Goal: Task Accomplishment & Management: Use online tool/utility

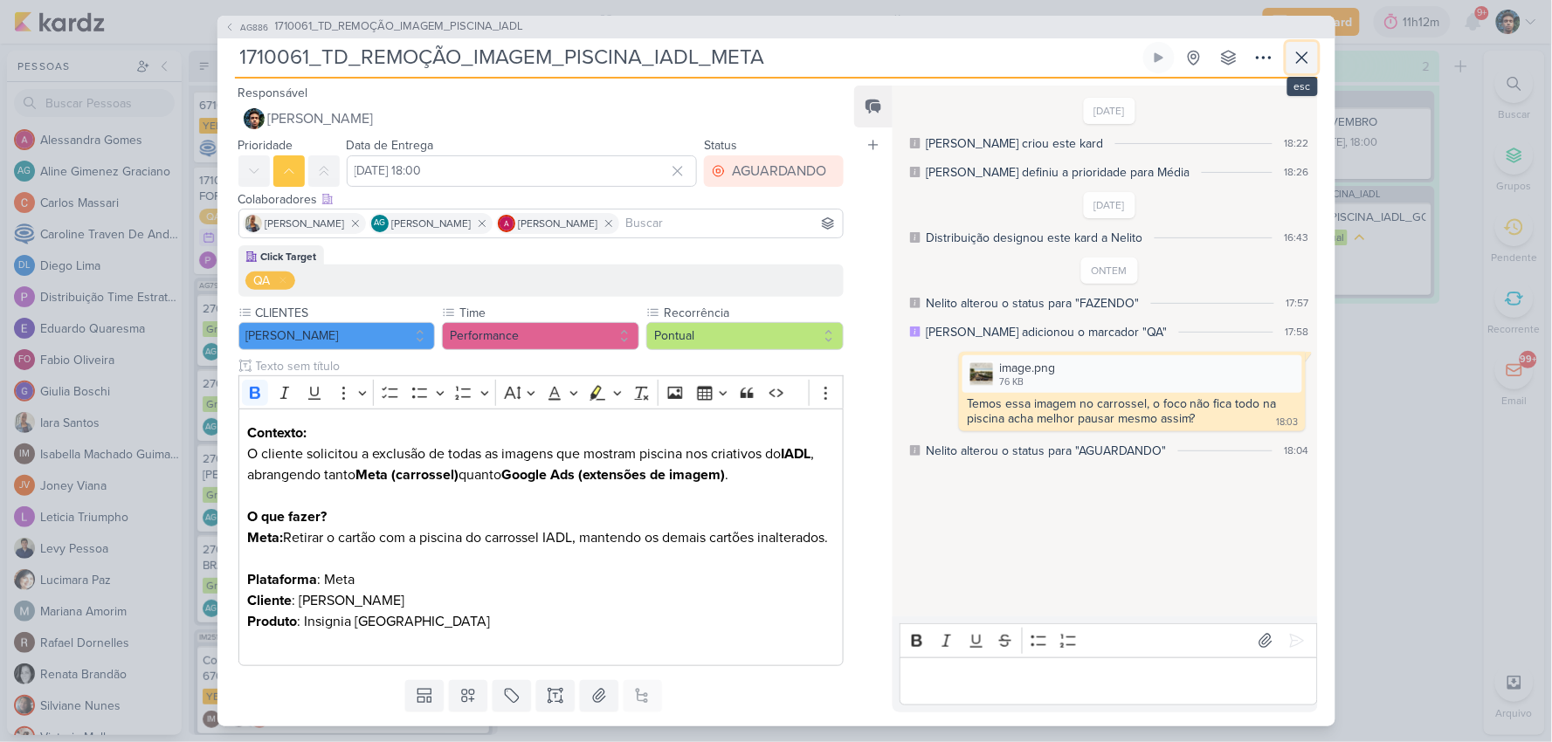
click at [1305, 55] on icon at bounding box center [1301, 57] width 21 height 21
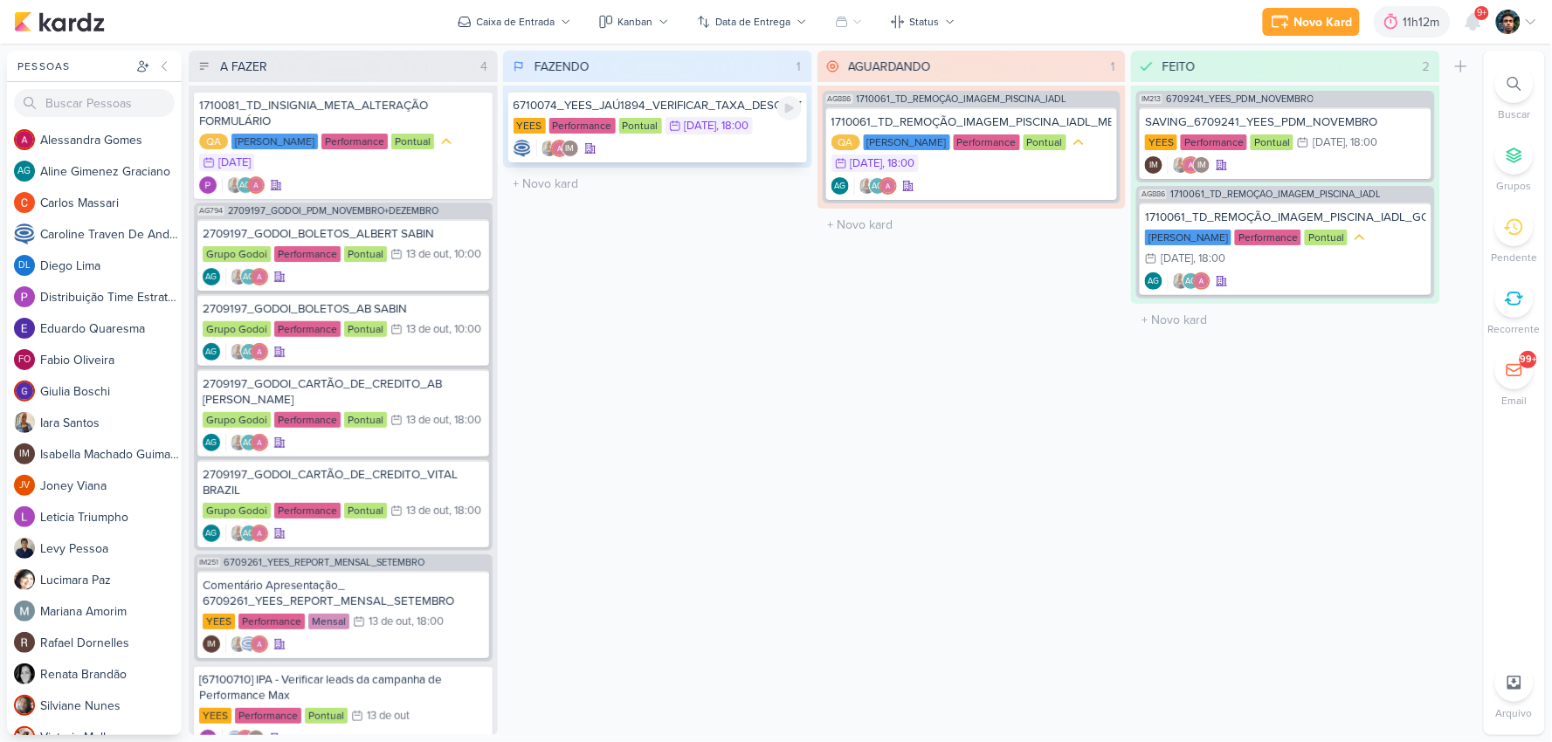
click at [667, 147] on div "IM" at bounding box center [657, 148] width 288 height 17
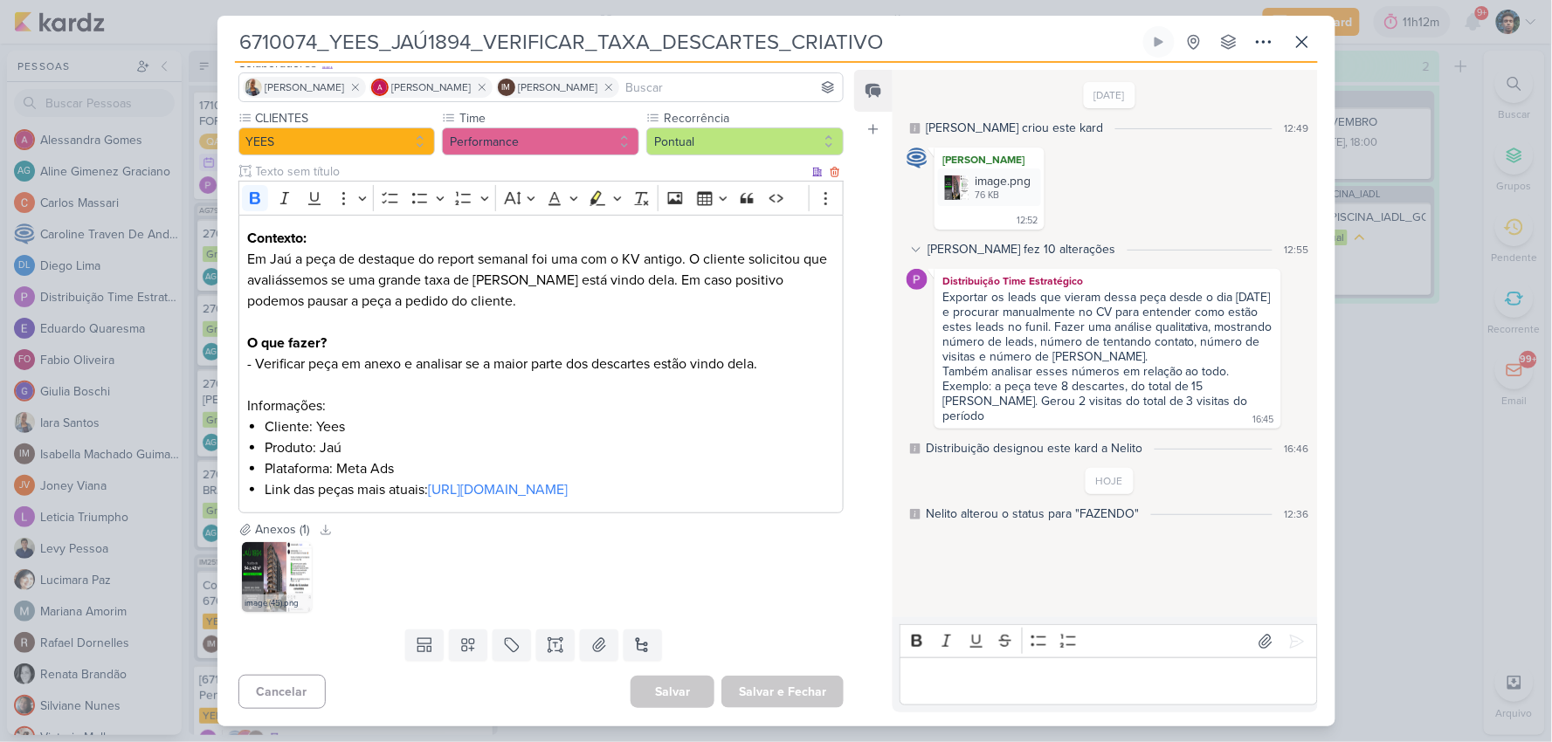
scroll to position [142, 0]
click at [1296, 52] on icon at bounding box center [1301, 41] width 21 height 21
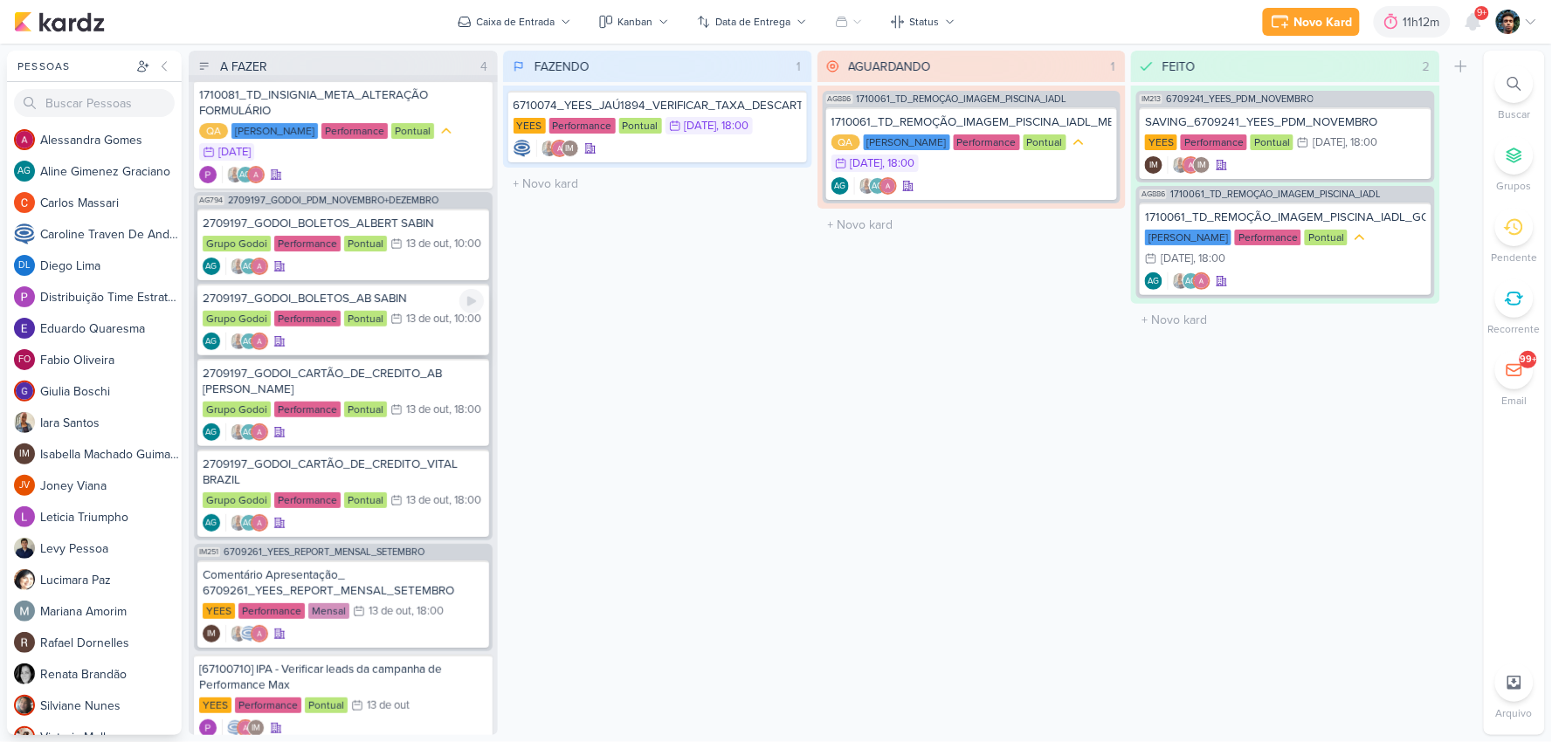
scroll to position [0, 0]
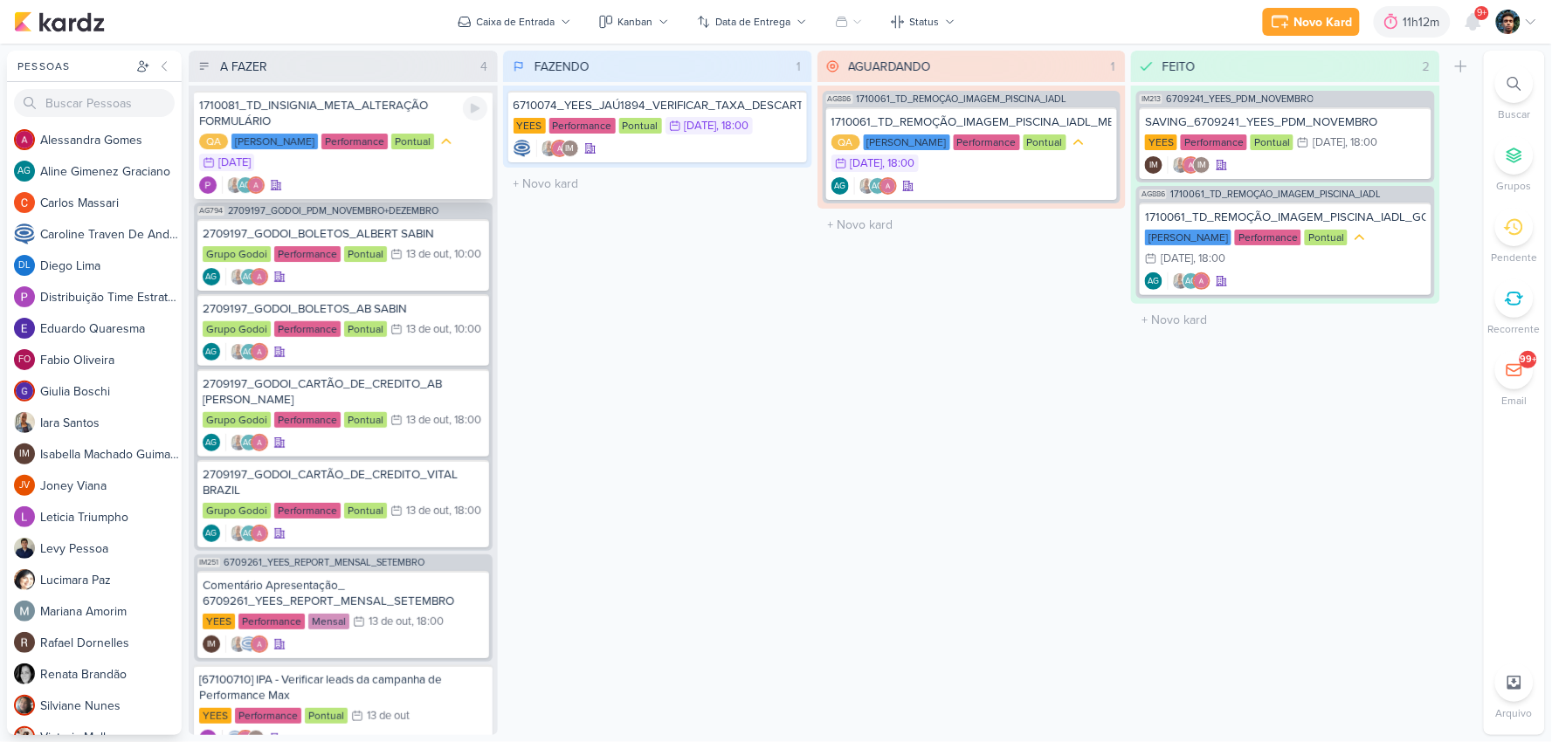
click at [417, 169] on div "QA [PERSON_NAME] Performance Pontual 10/10 [DATE]" at bounding box center [343, 153] width 288 height 40
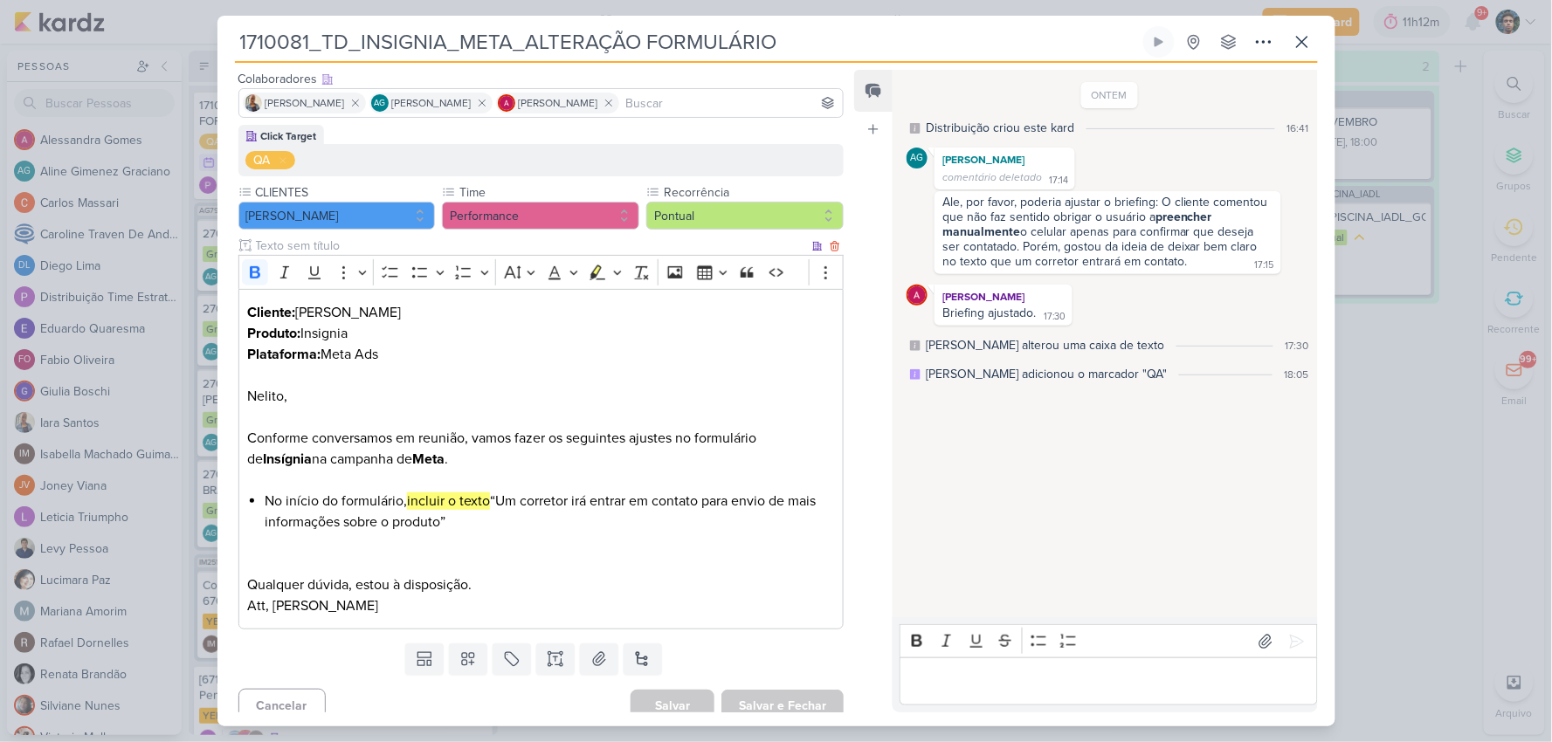
scroll to position [119, 0]
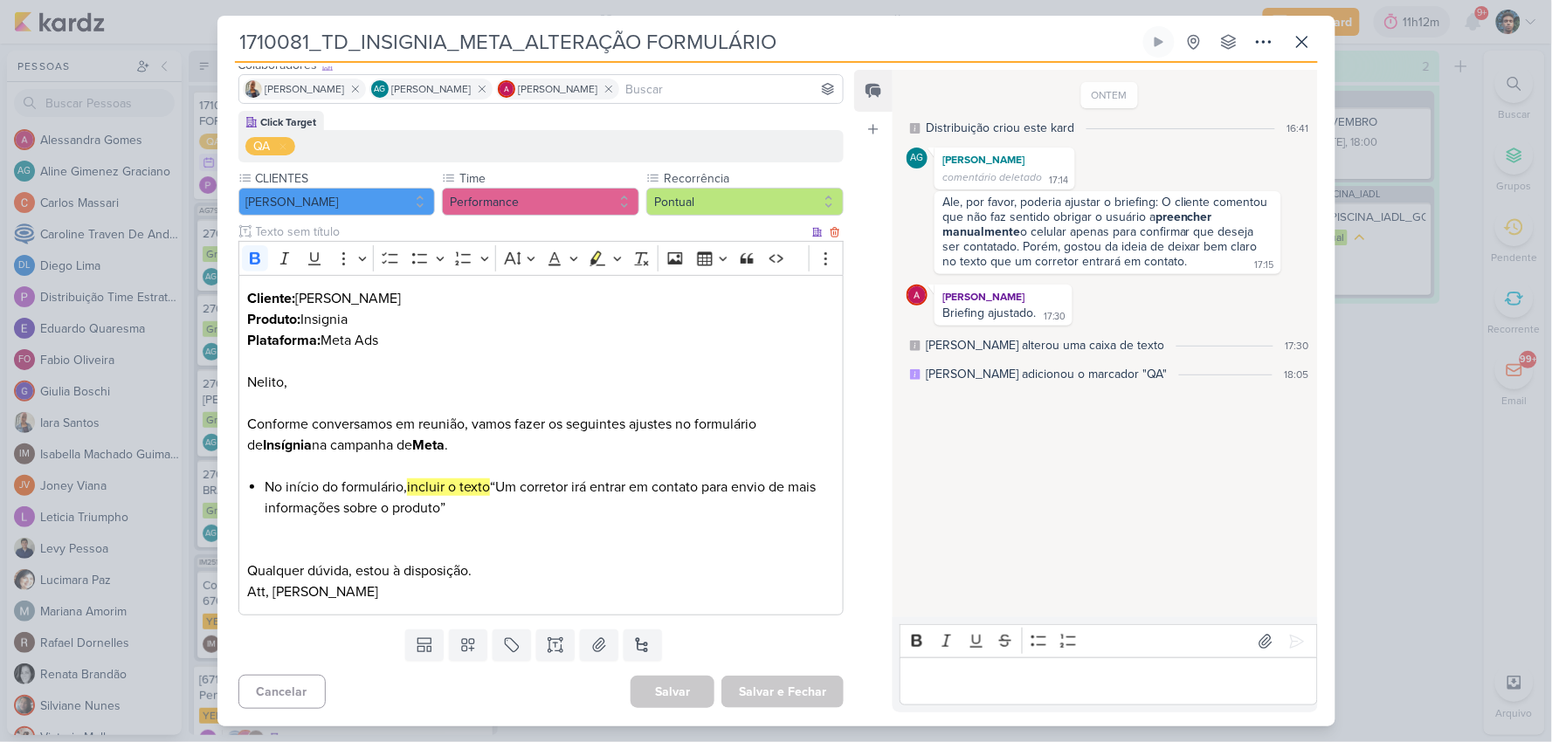
click at [627, 457] on p "Editor editing area: main" at bounding box center [540, 466] width 587 height 21
click at [1288, 42] on button at bounding box center [1301, 41] width 31 height 31
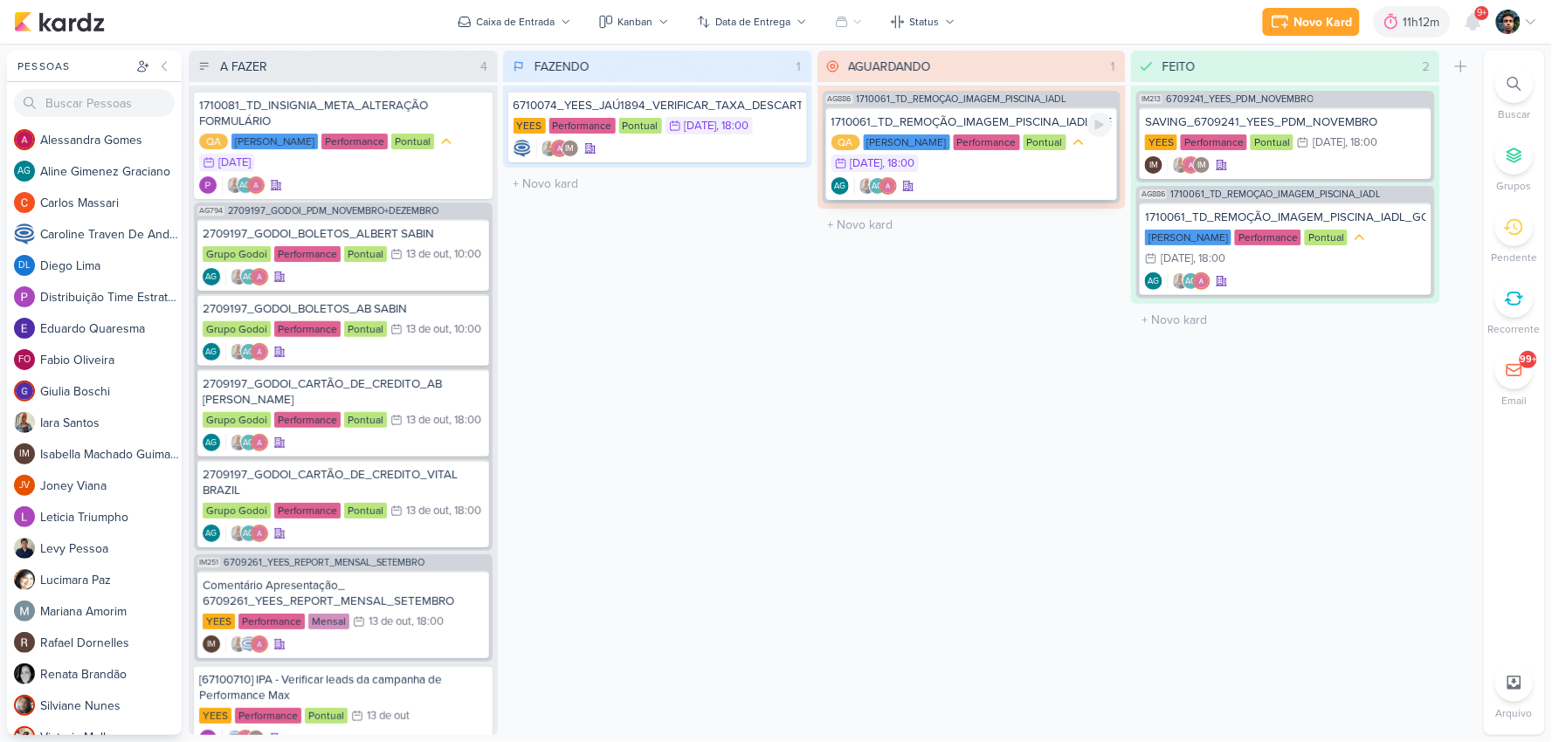
click at [1035, 178] on div "AG AG" at bounding box center [971, 185] width 281 height 17
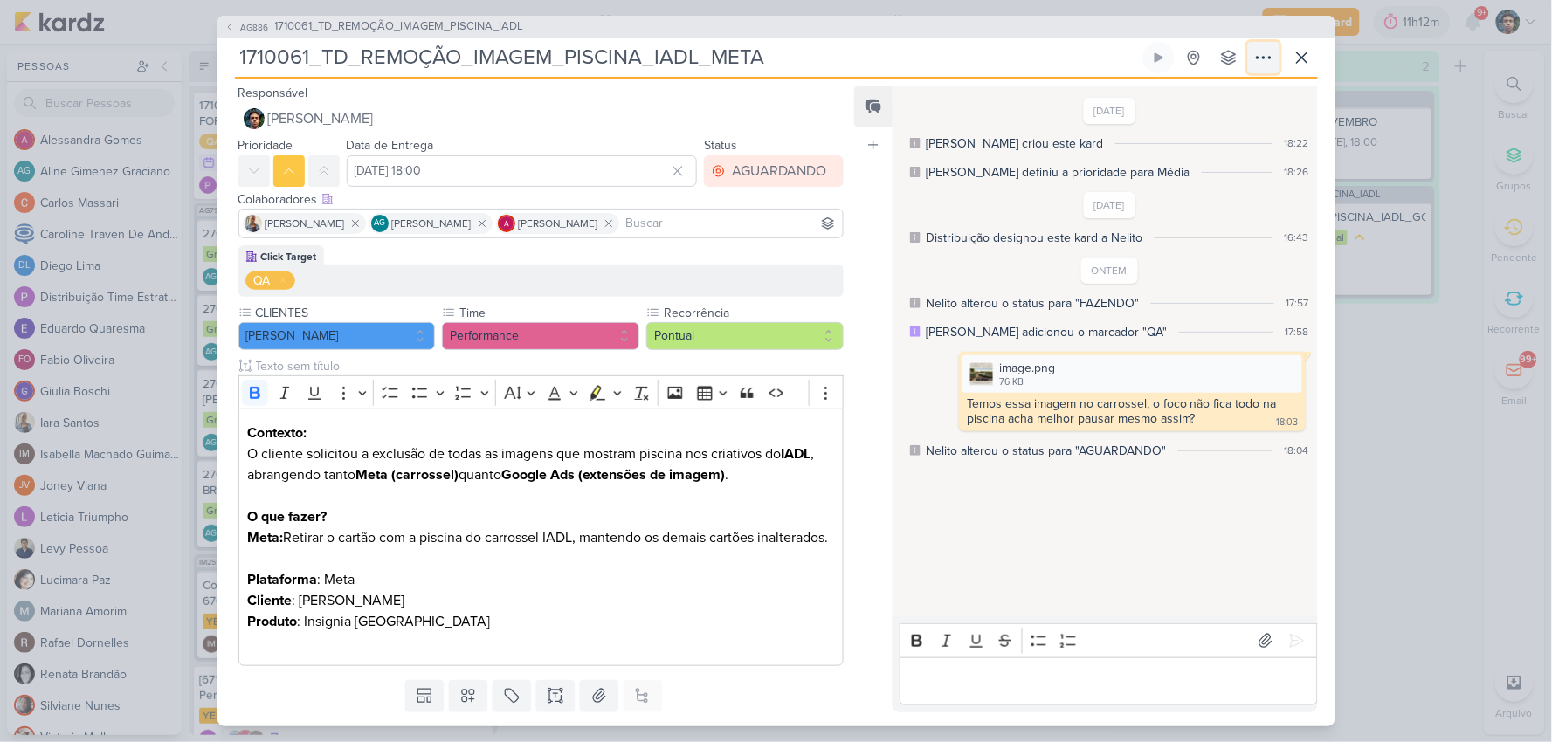
click at [1260, 59] on icon at bounding box center [1263, 57] width 21 height 21
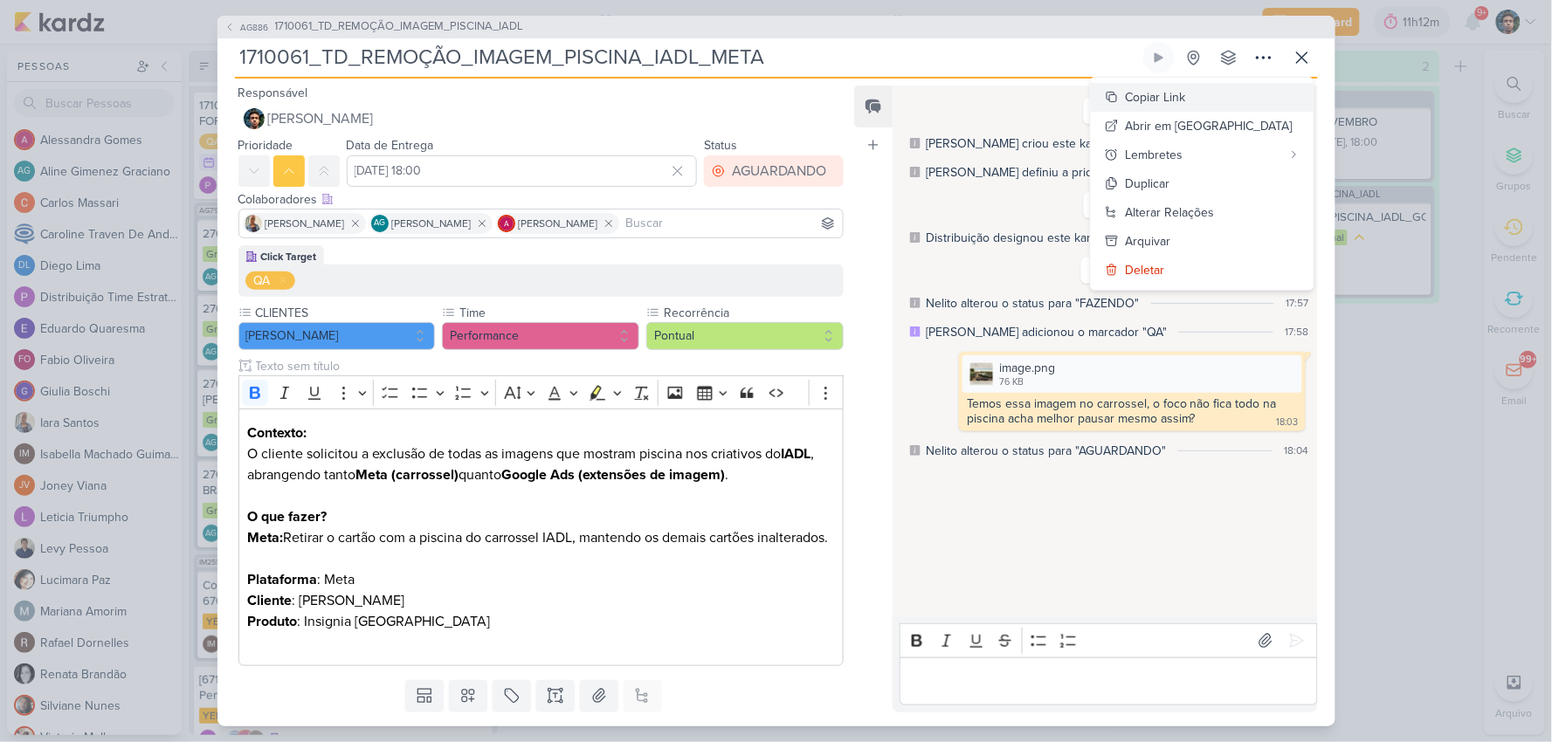
click at [1186, 100] on div "Copiar Link" at bounding box center [1156, 97] width 60 height 18
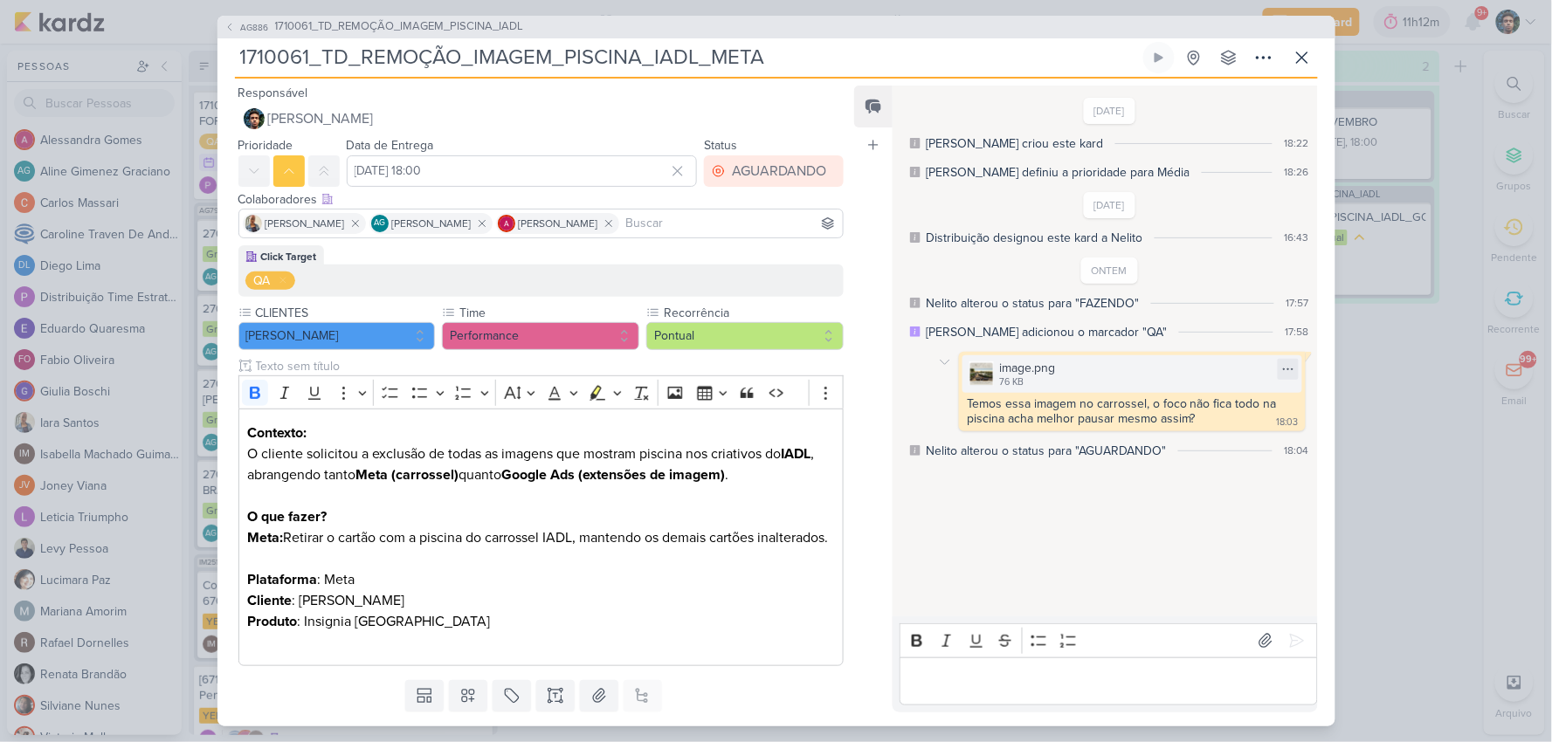
click at [1009, 377] on div "76 KB" at bounding box center [1027, 382] width 56 height 14
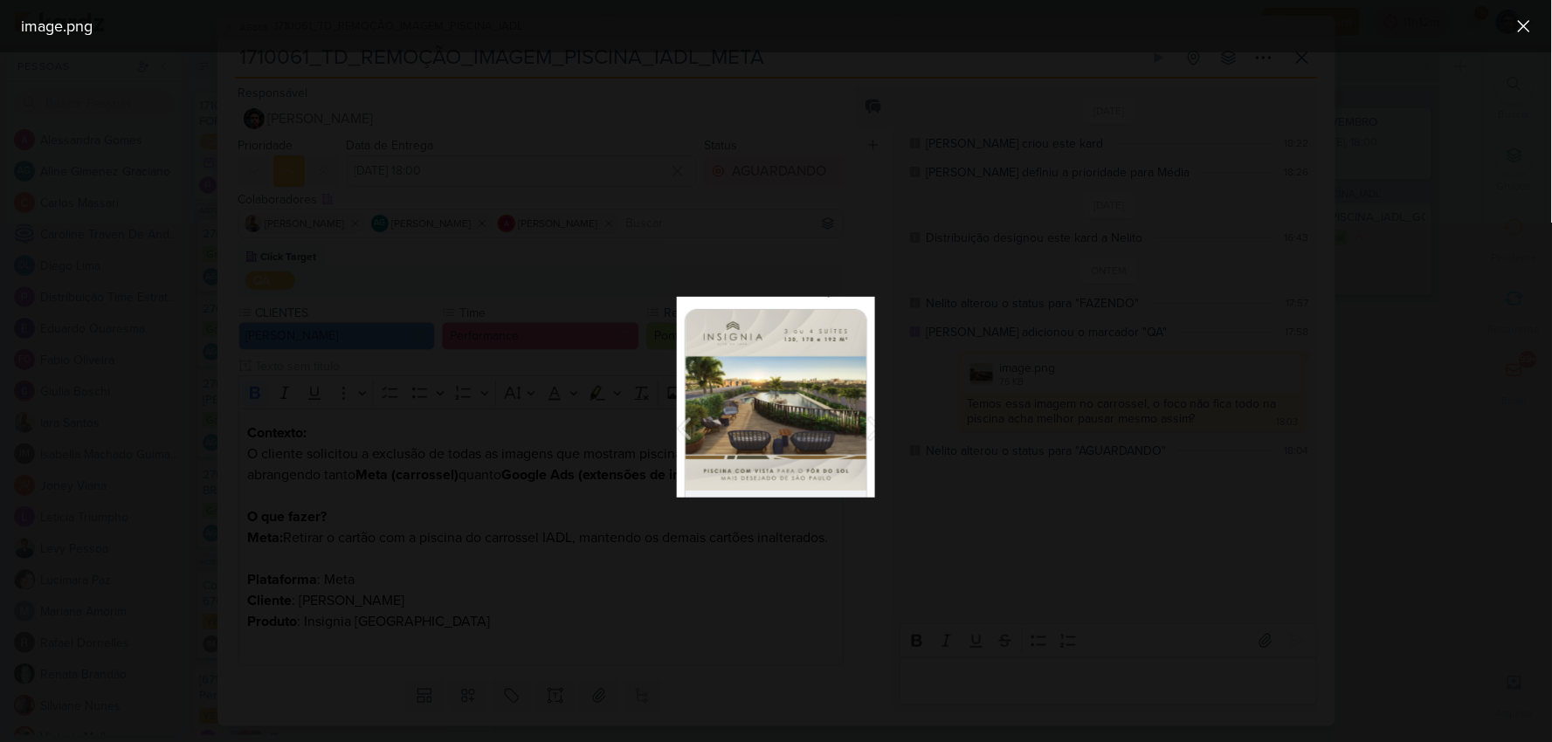
click at [725, 410] on img at bounding box center [776, 397] width 198 height 201
click at [1019, 163] on div at bounding box center [776, 397] width 1552 height 690
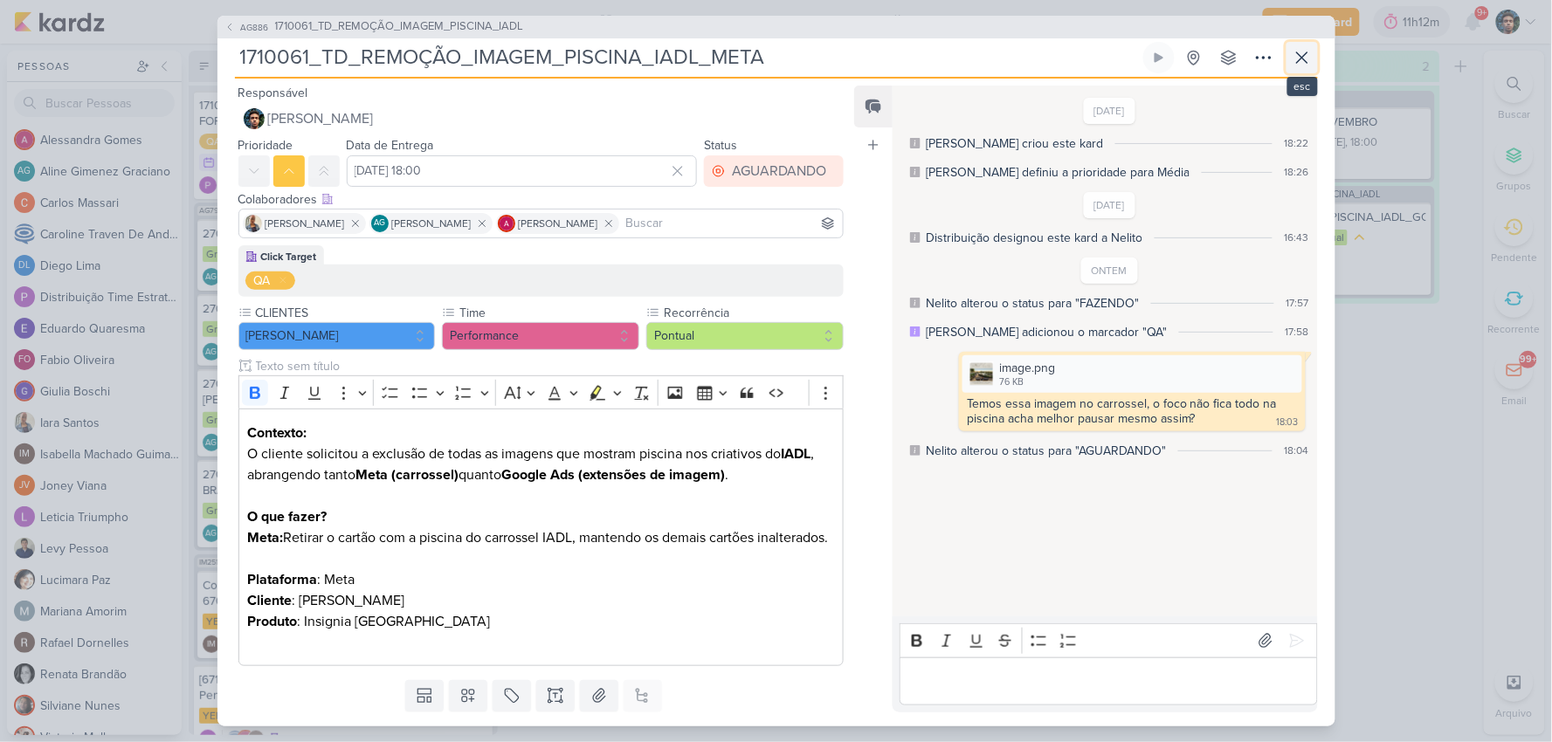
click at [1298, 47] on icon at bounding box center [1301, 57] width 21 height 21
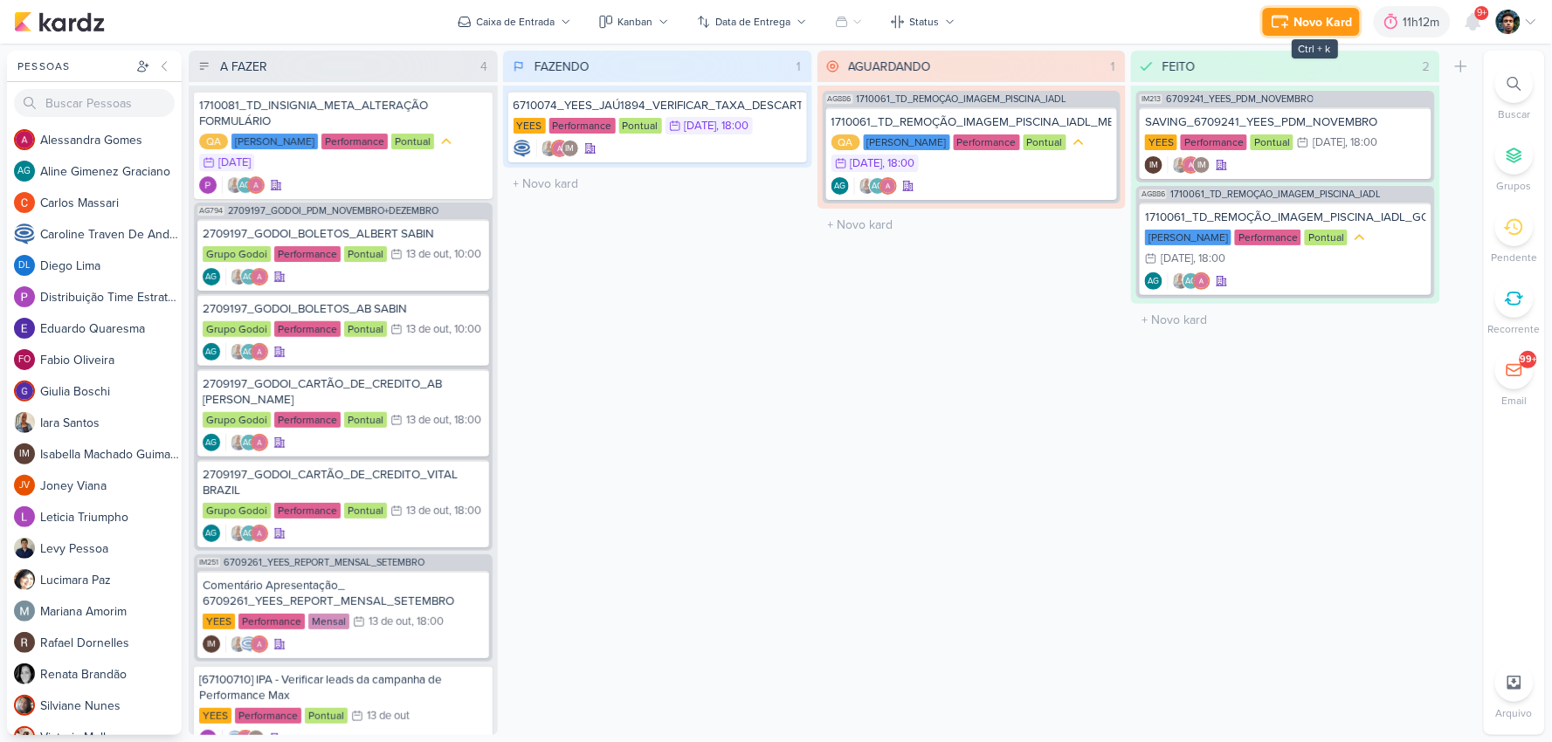
click at [1288, 22] on icon at bounding box center [1280, 21] width 21 height 21
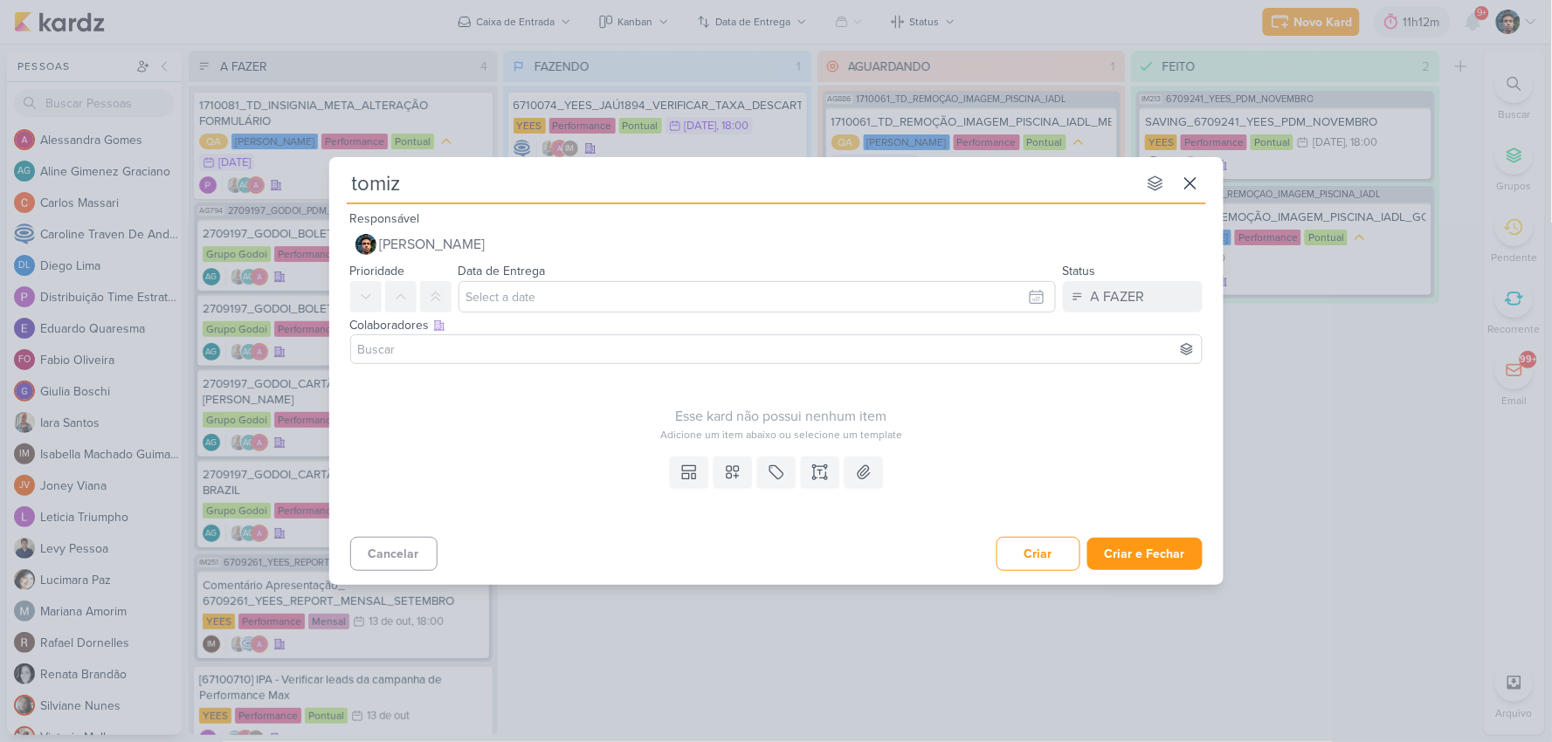
type input "tomiza"
type input "t"
type input "O"
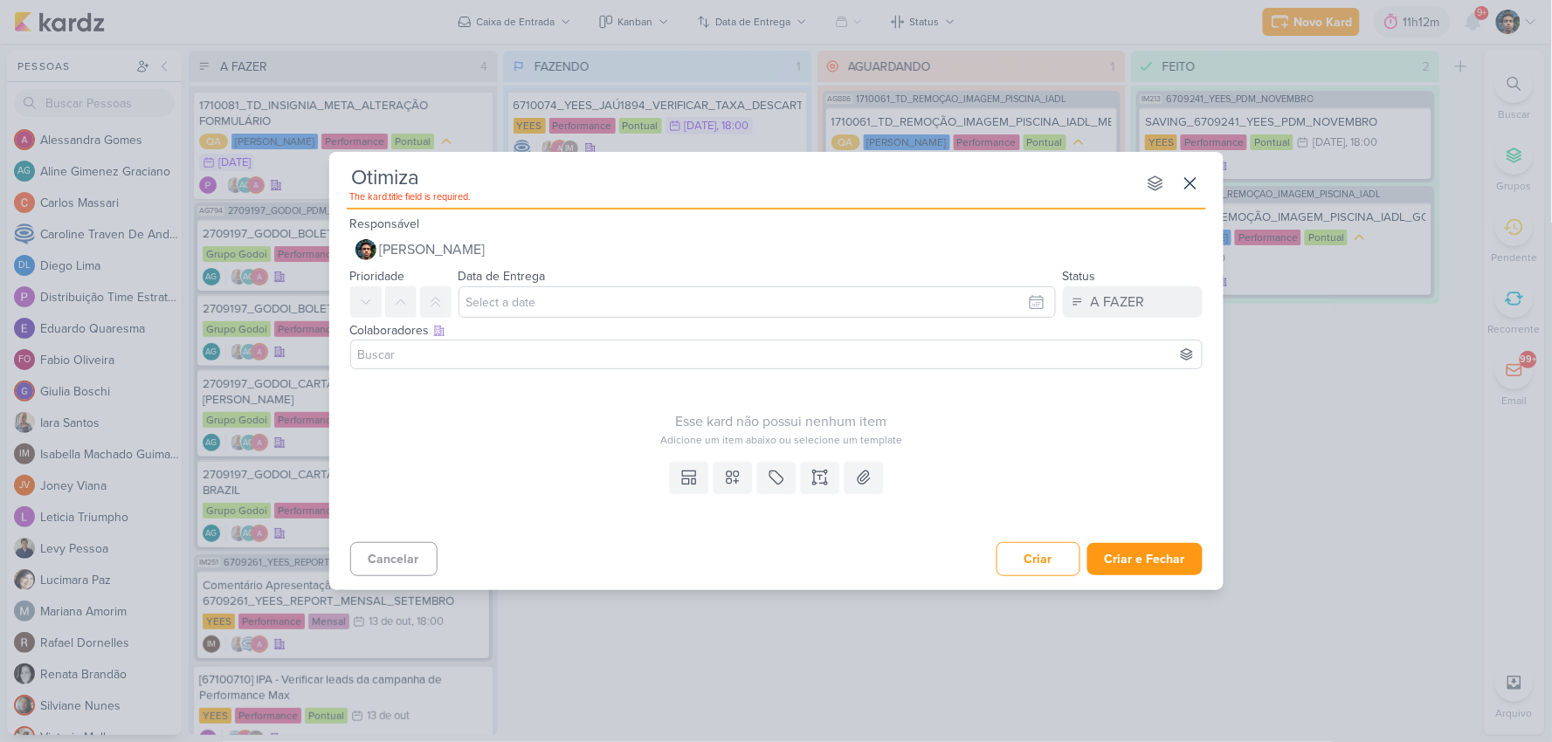
type input "Otimizaç"
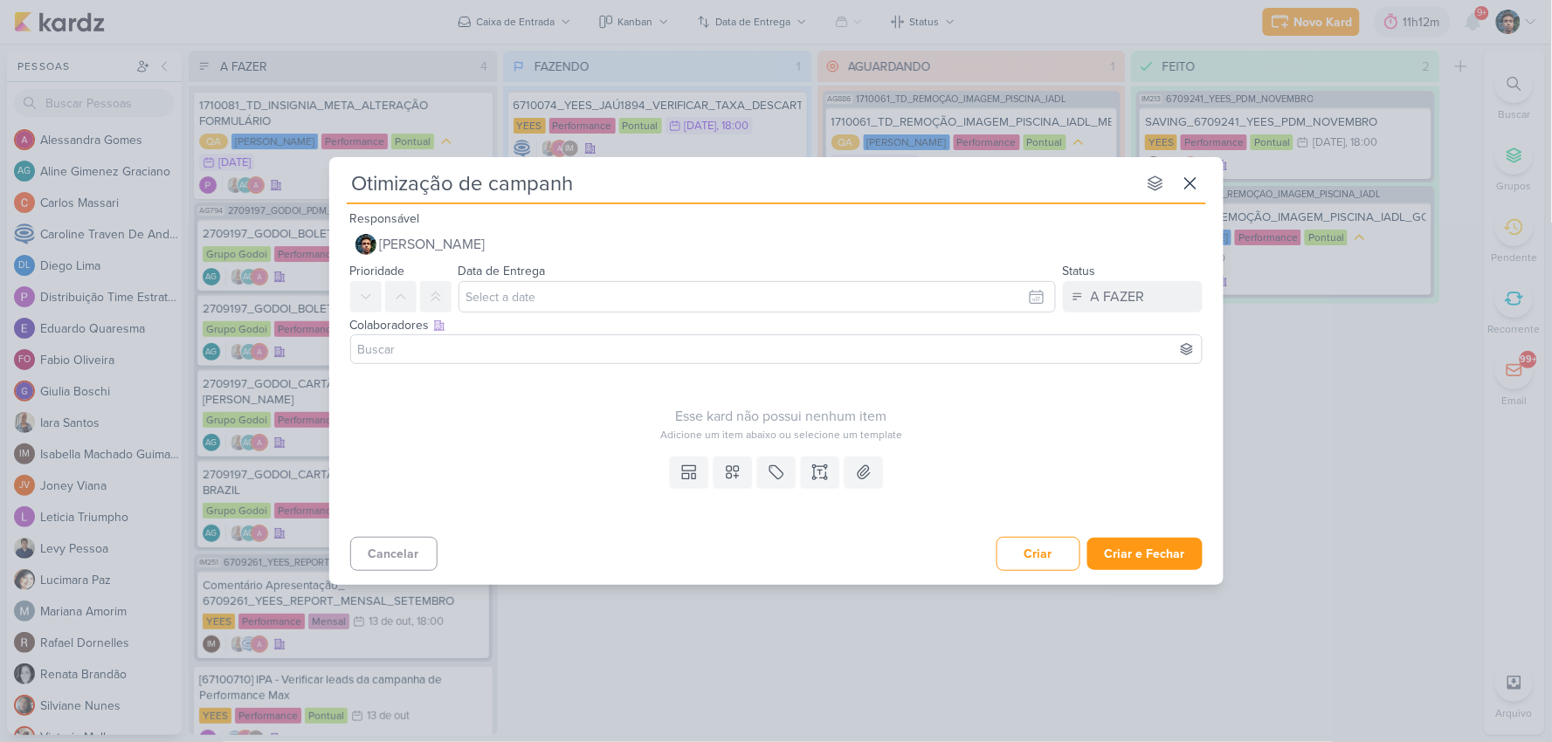
type input "Otimização de campanha"
type input "Otimização de campanha g"
type input "Otimização de campanhas g"
type input "Otimização de campanhas Google"
type input "Otimização de campanhas Google P.max"
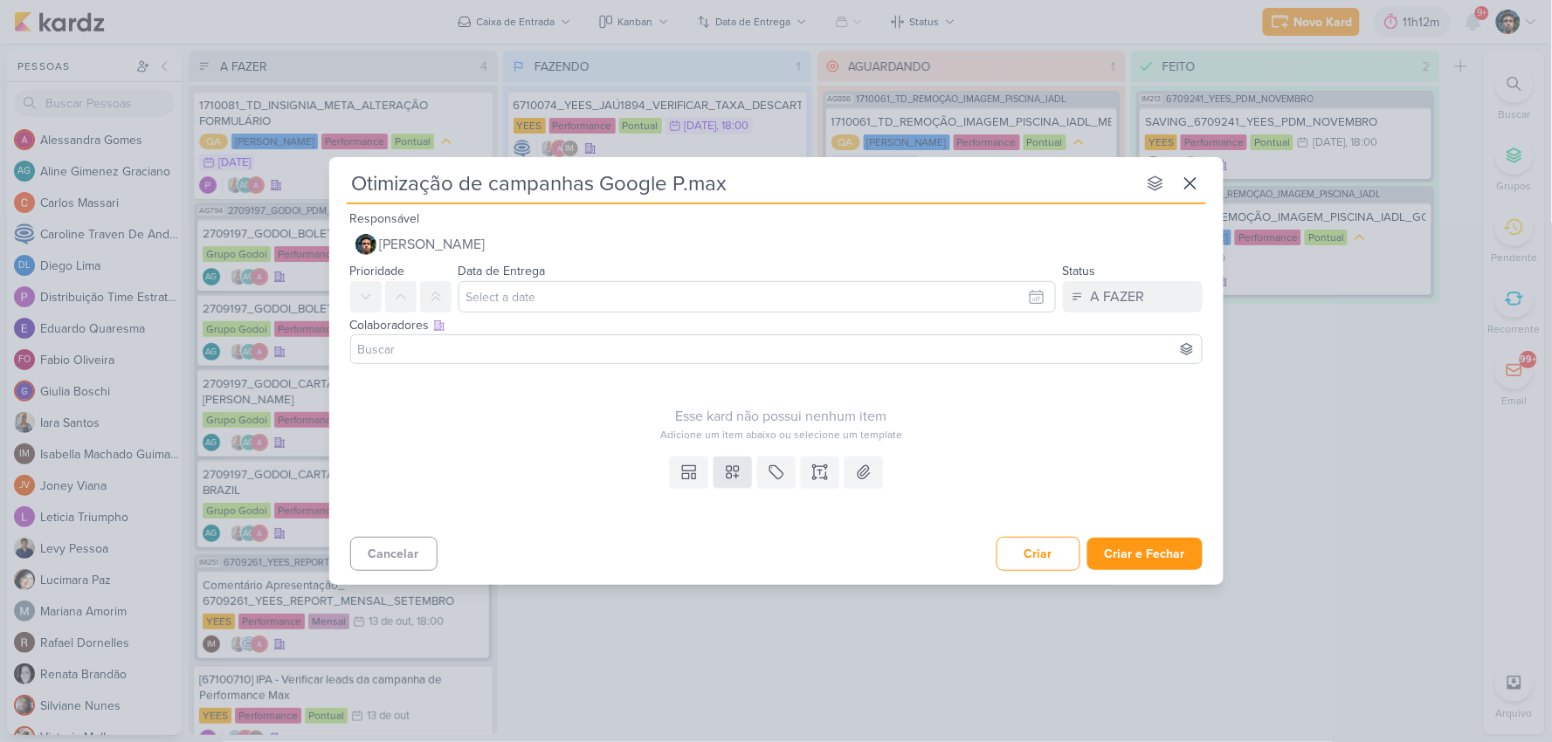
type input "Otimização de campanhas Google P.max"
click at [727, 479] on icon at bounding box center [732, 472] width 17 height 17
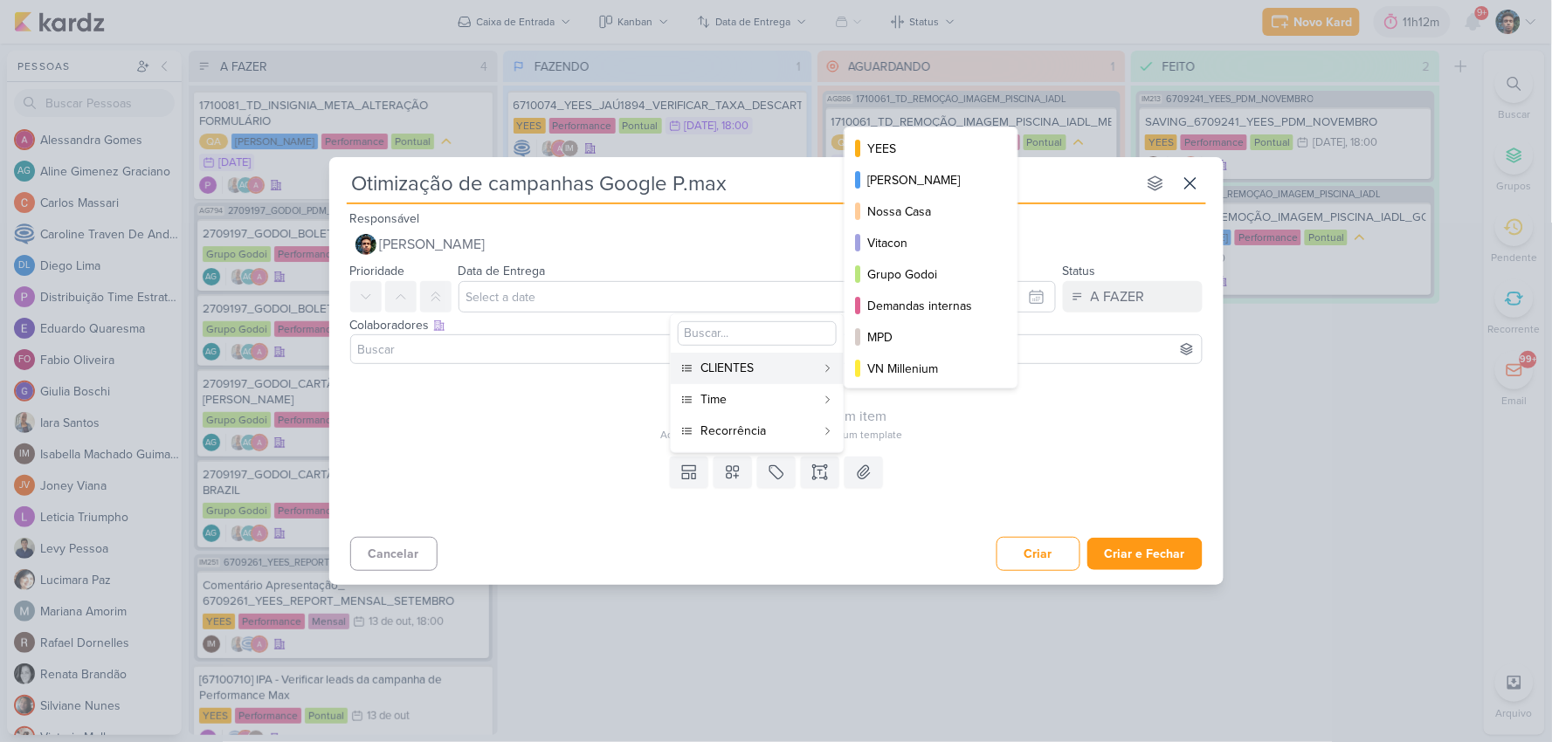
click at [764, 360] on div "CLIENTES" at bounding box center [757, 368] width 115 height 18
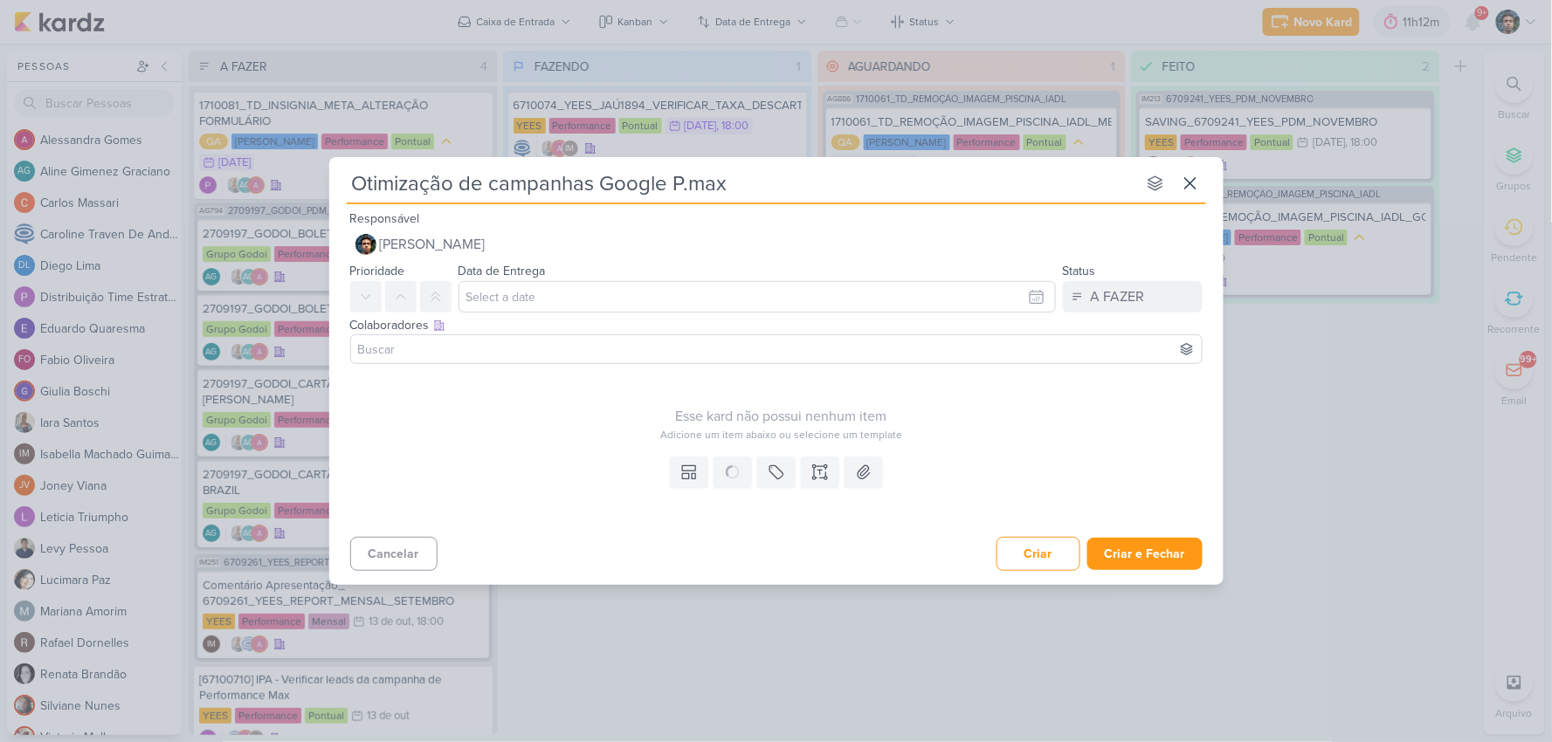
click at [736, 490] on div "Templates Campos Personalizados CLIENTES [PERSON_NAME] MPD" at bounding box center [776, 490] width 894 height 80
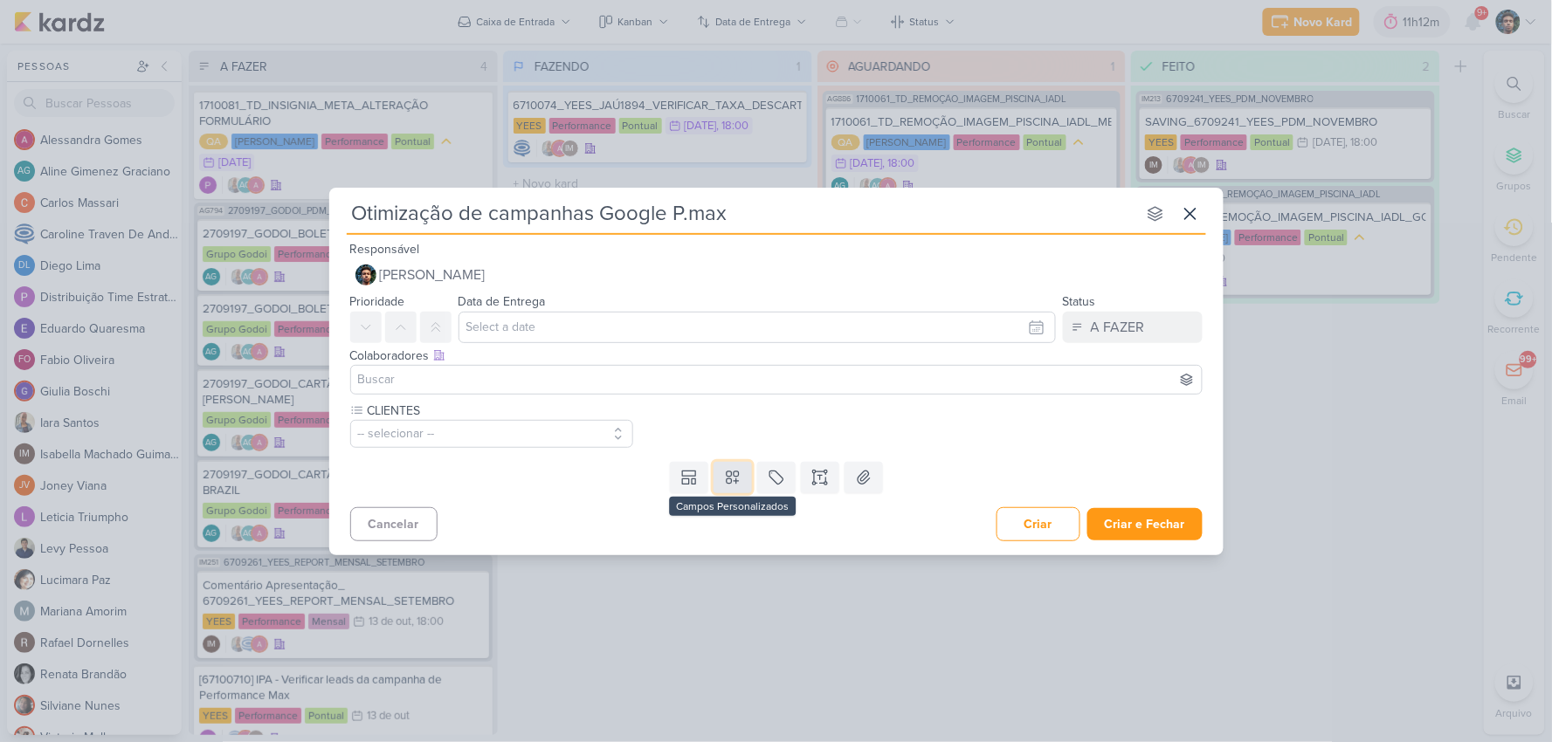
click at [723, 492] on button at bounding box center [732, 477] width 38 height 31
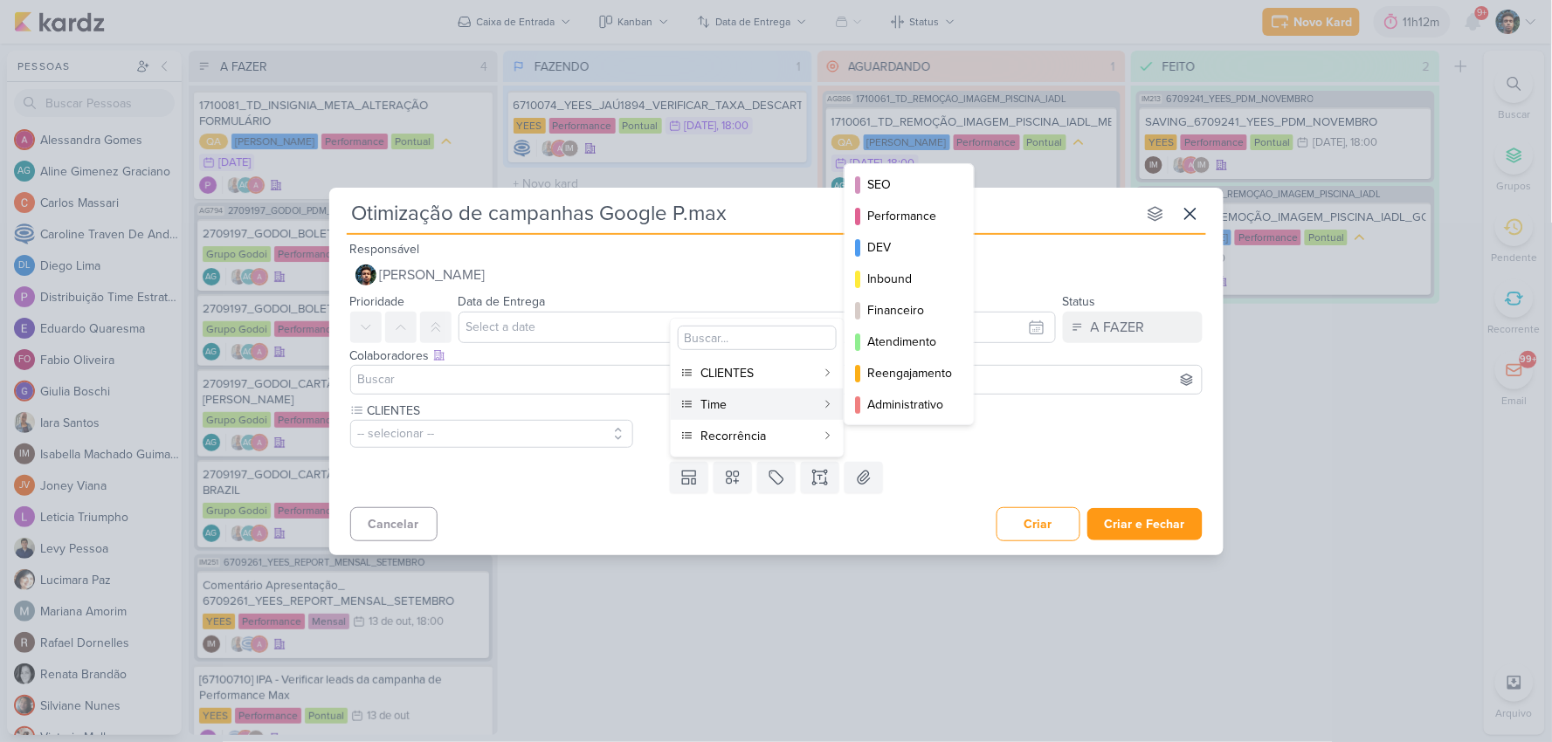
click at [720, 400] on div "Time" at bounding box center [757, 405] width 115 height 18
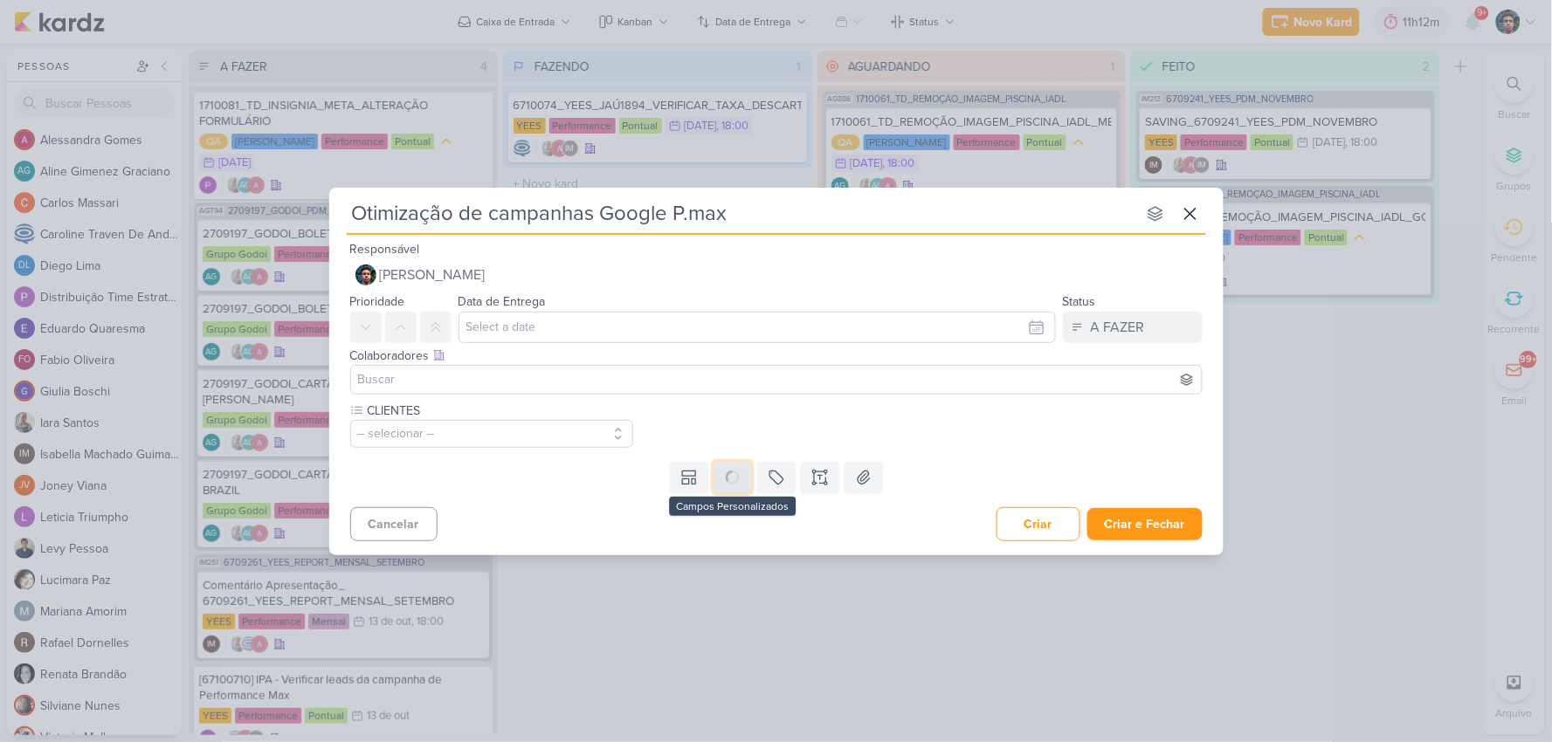
click at [0, 0] on icon at bounding box center [0, 0] width 0 height 0
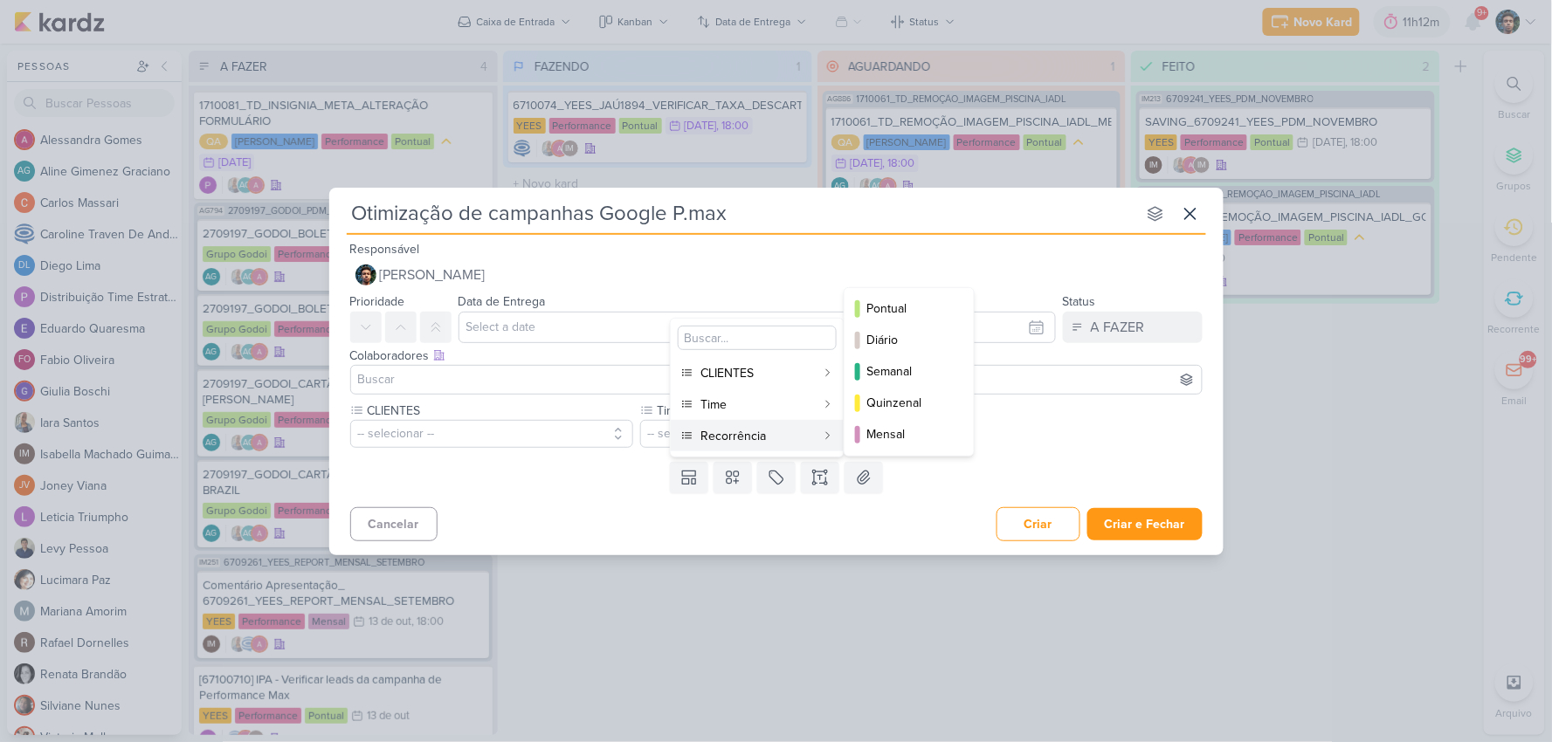
click at [747, 433] on div "Recorrência" at bounding box center [757, 436] width 115 height 18
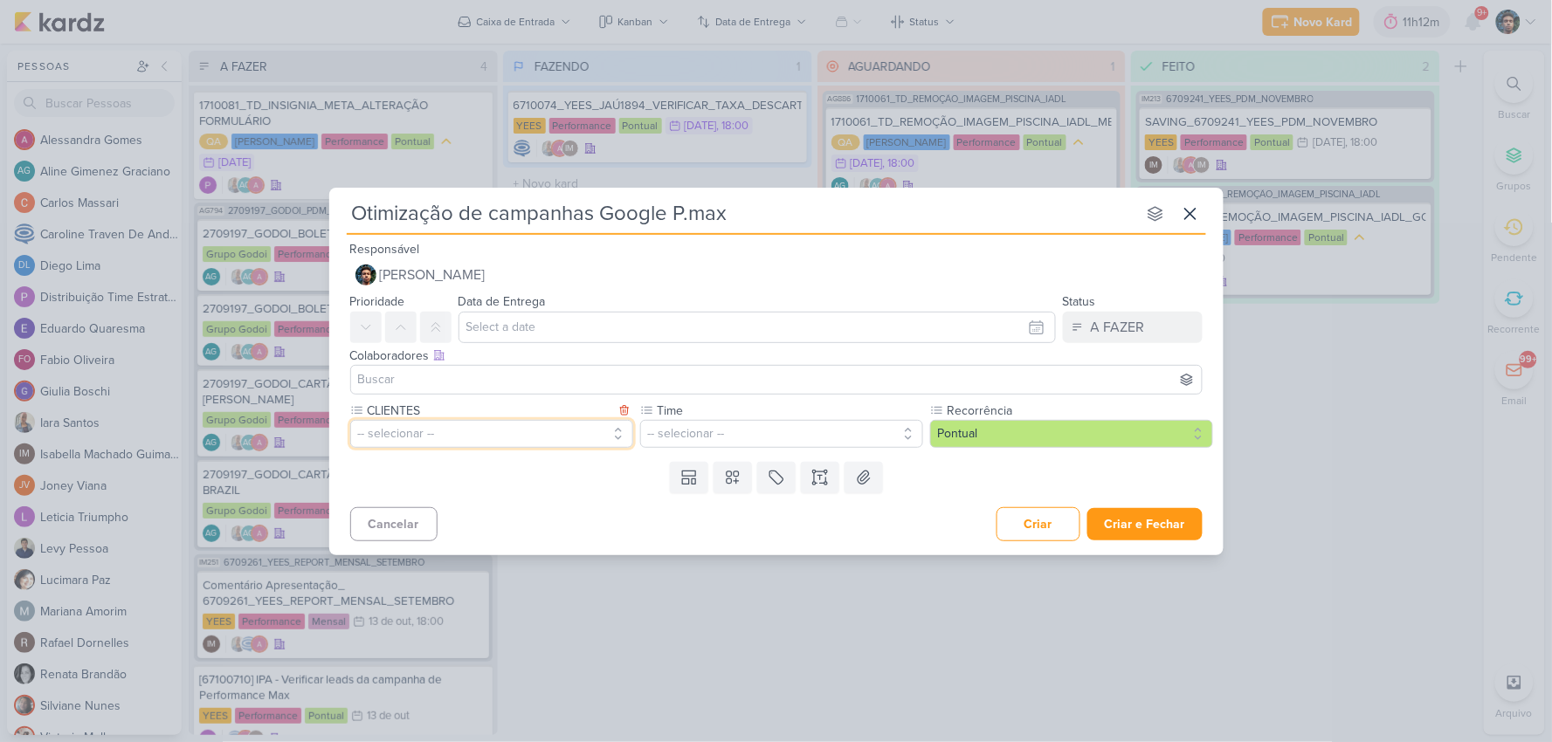
click at [581, 438] on button "-- selecionar --" at bounding box center [491, 434] width 283 height 28
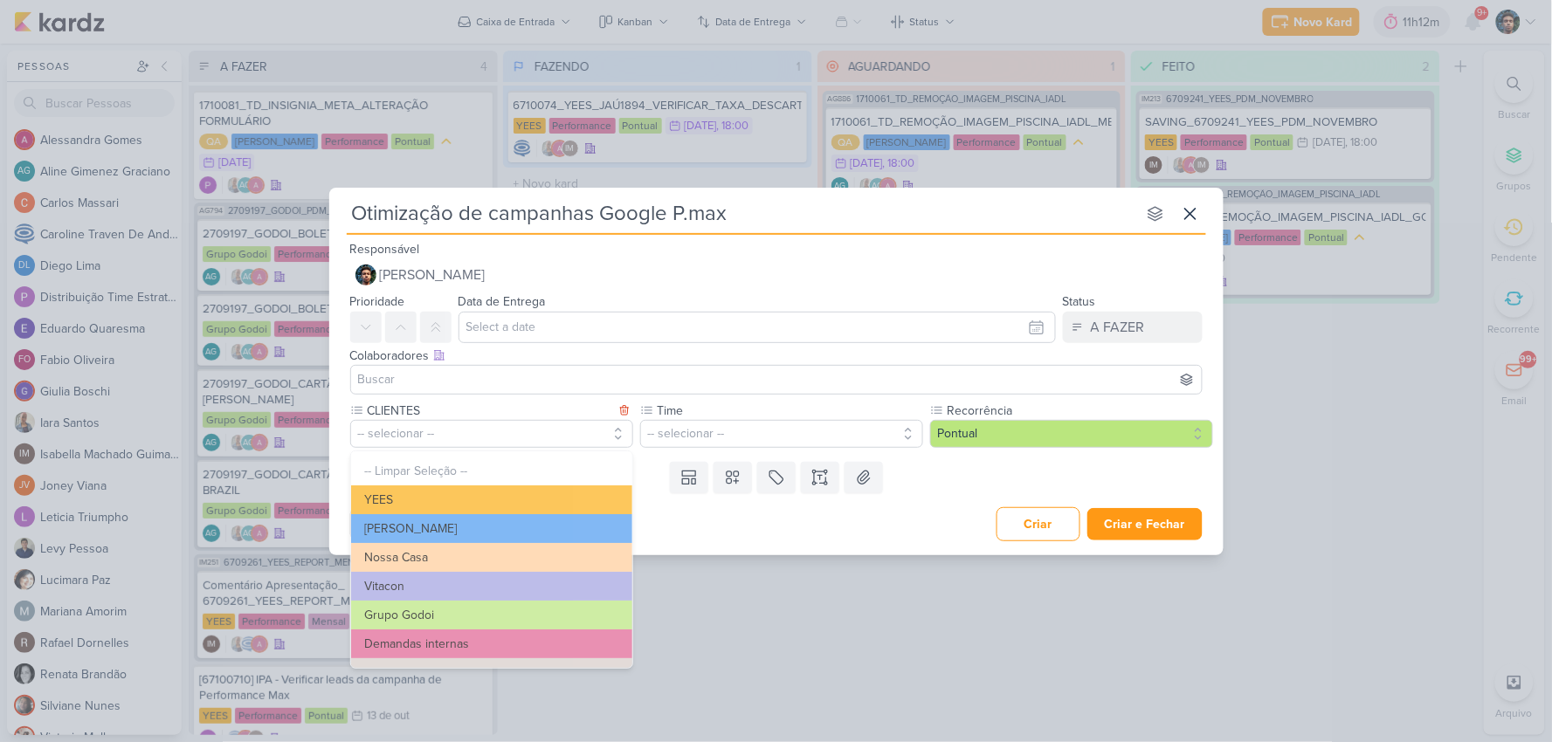
click at [576, 492] on button "YEES" at bounding box center [491, 499] width 281 height 29
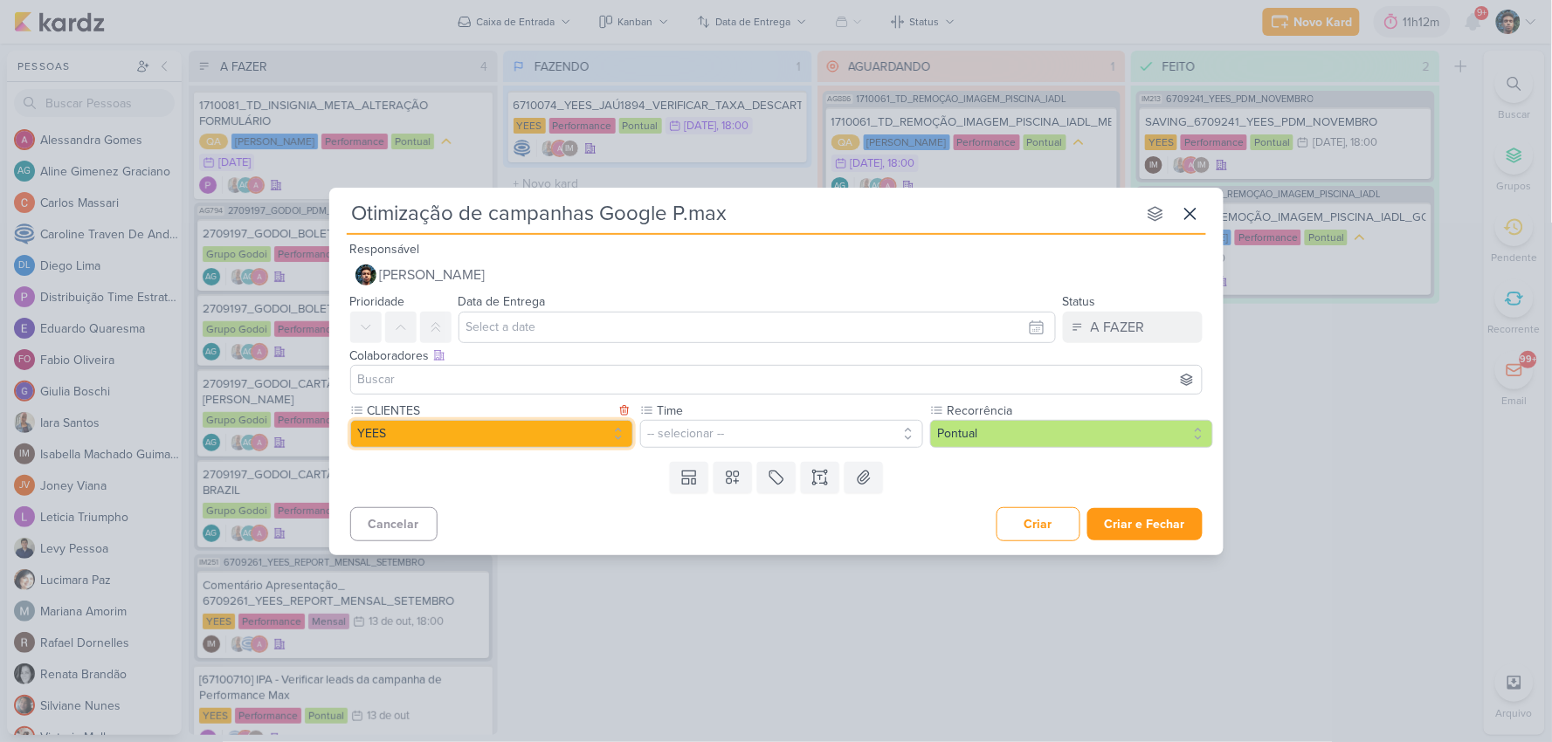
click at [568, 437] on button "YEES" at bounding box center [491, 434] width 283 height 28
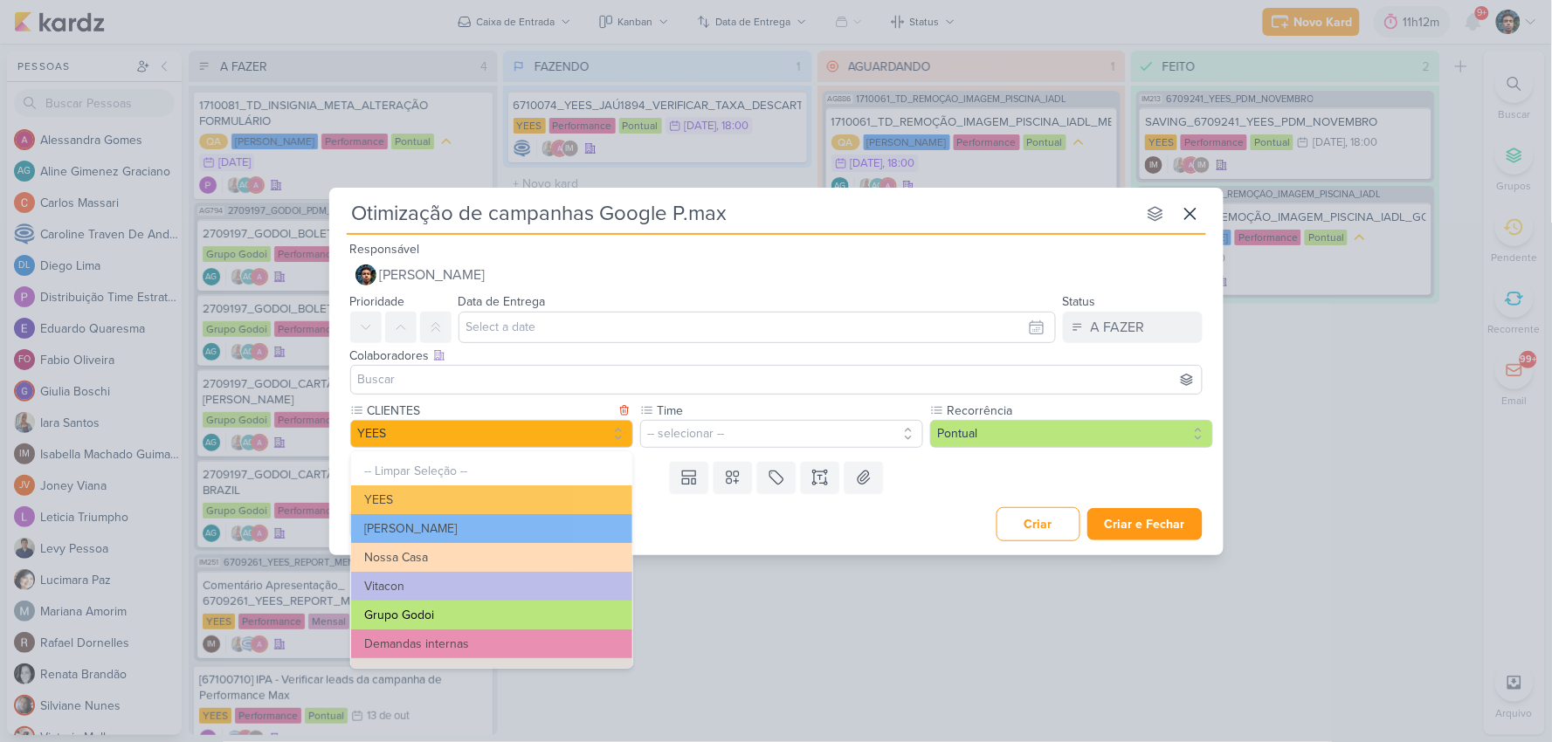
click at [499, 617] on button "Grupo Godoi" at bounding box center [491, 615] width 281 height 29
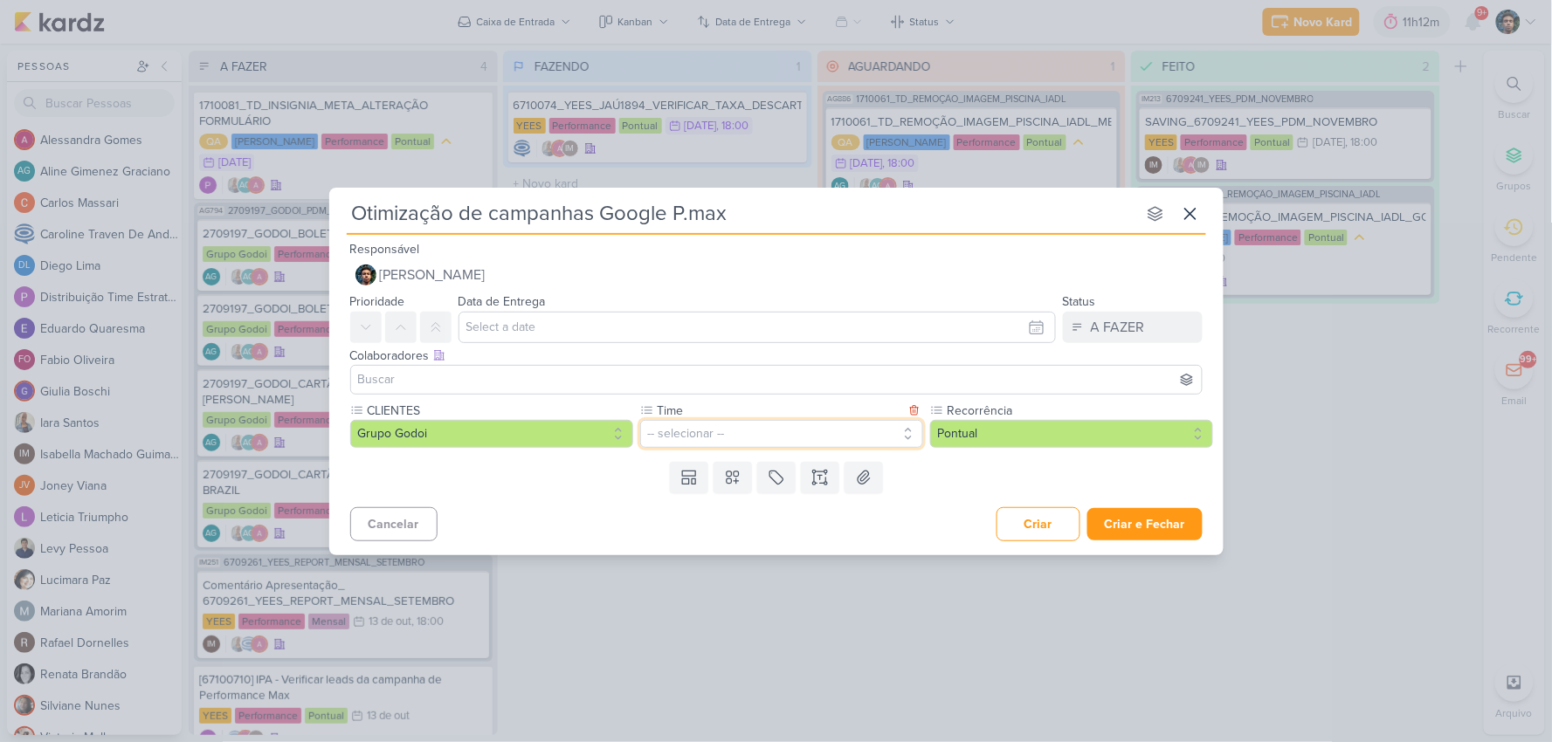
click at [758, 439] on button "-- selecionar --" at bounding box center [781, 434] width 283 height 28
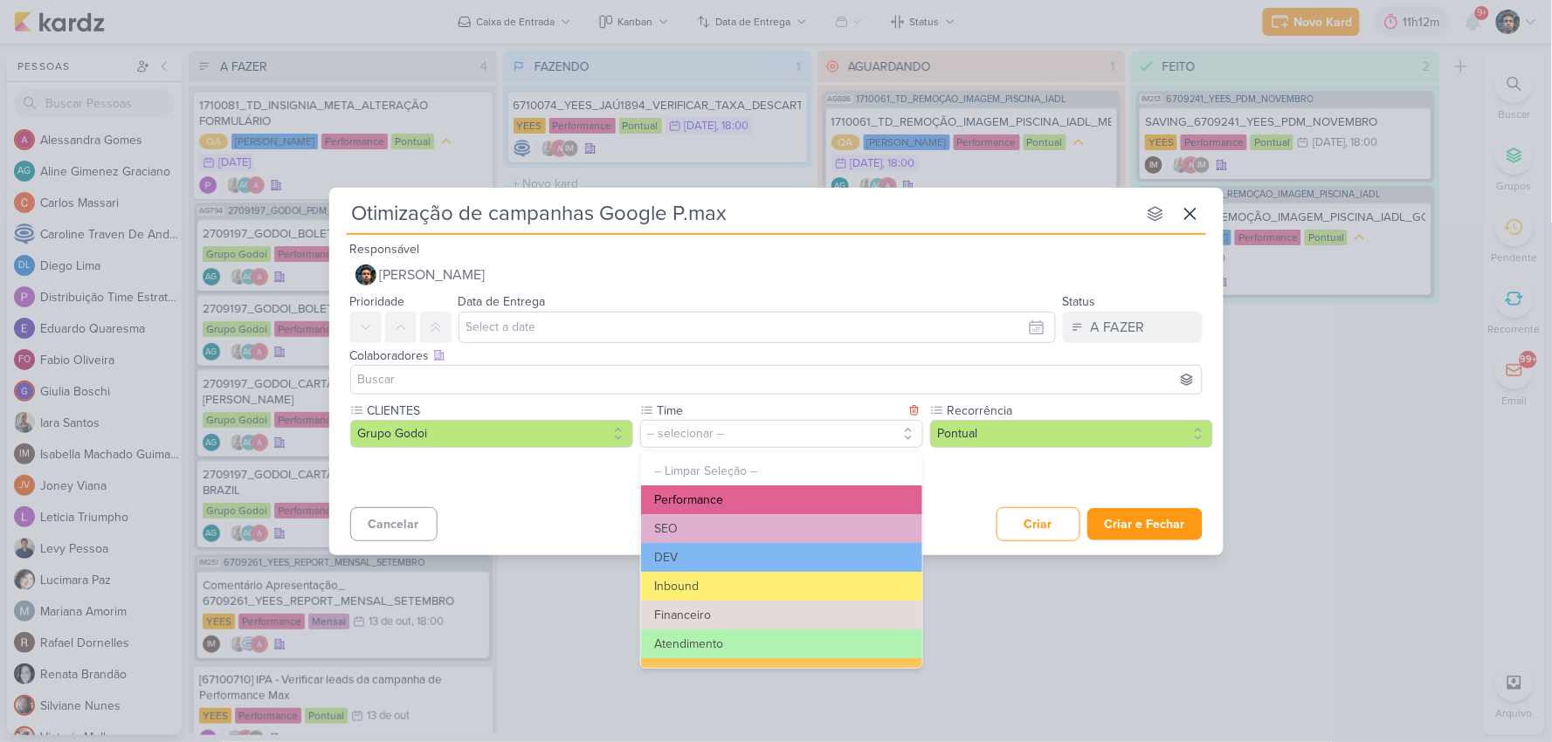
click at [745, 493] on button "Performance" at bounding box center [781, 499] width 281 height 29
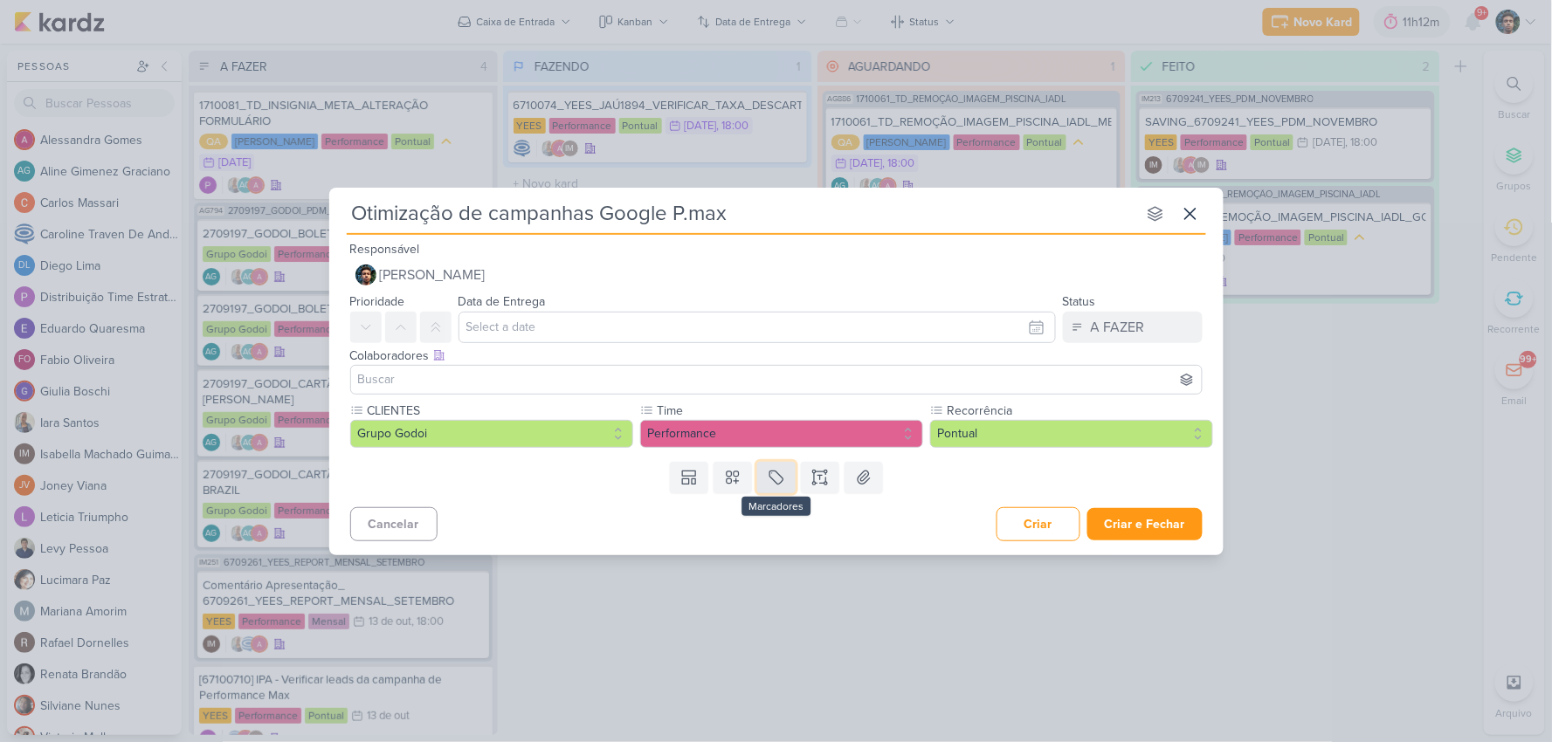
click at [766, 466] on button at bounding box center [776, 477] width 38 height 31
click at [789, 434] on div "QA" at bounding box center [792, 436] width 114 height 18
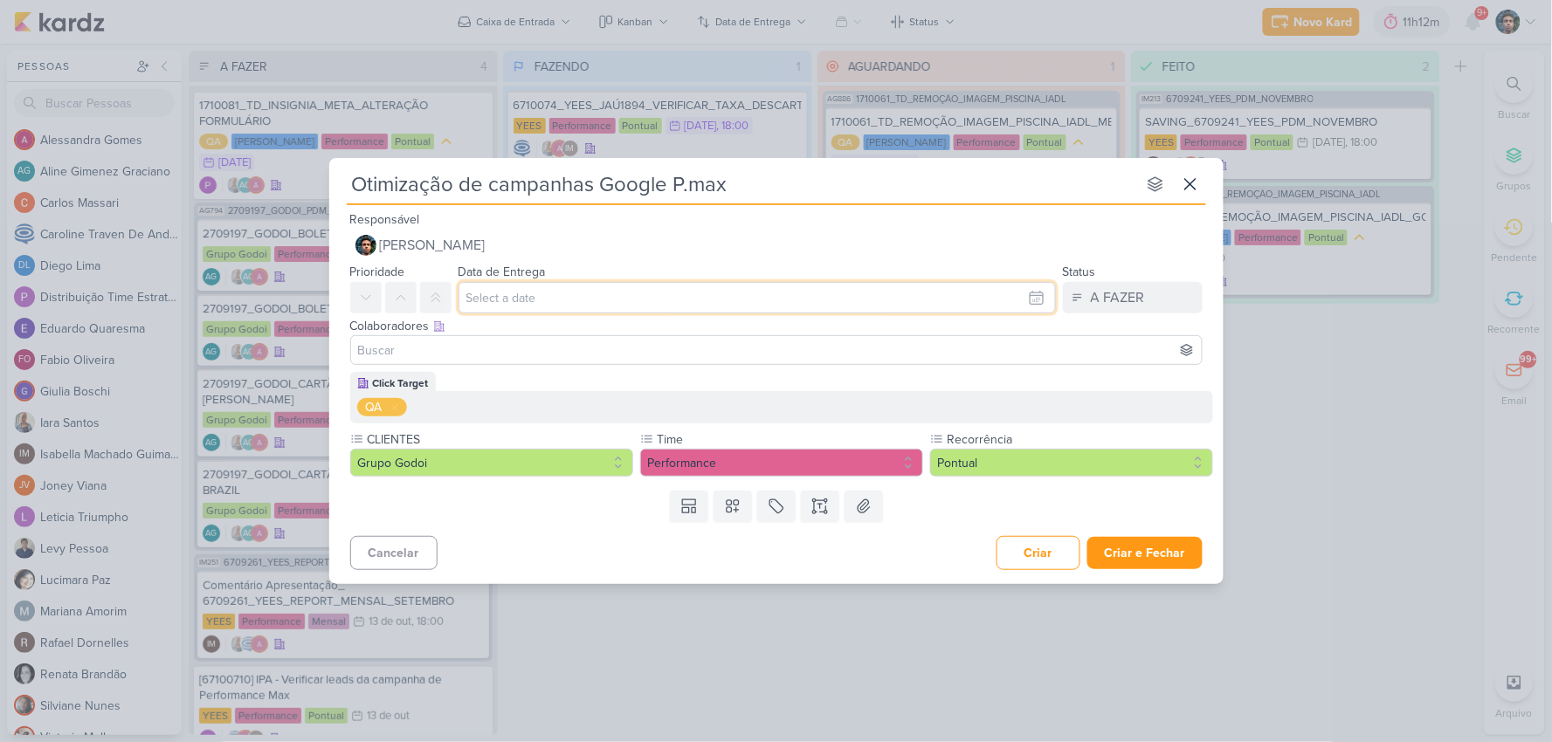
click at [531, 306] on input "text" at bounding box center [756, 297] width 597 height 31
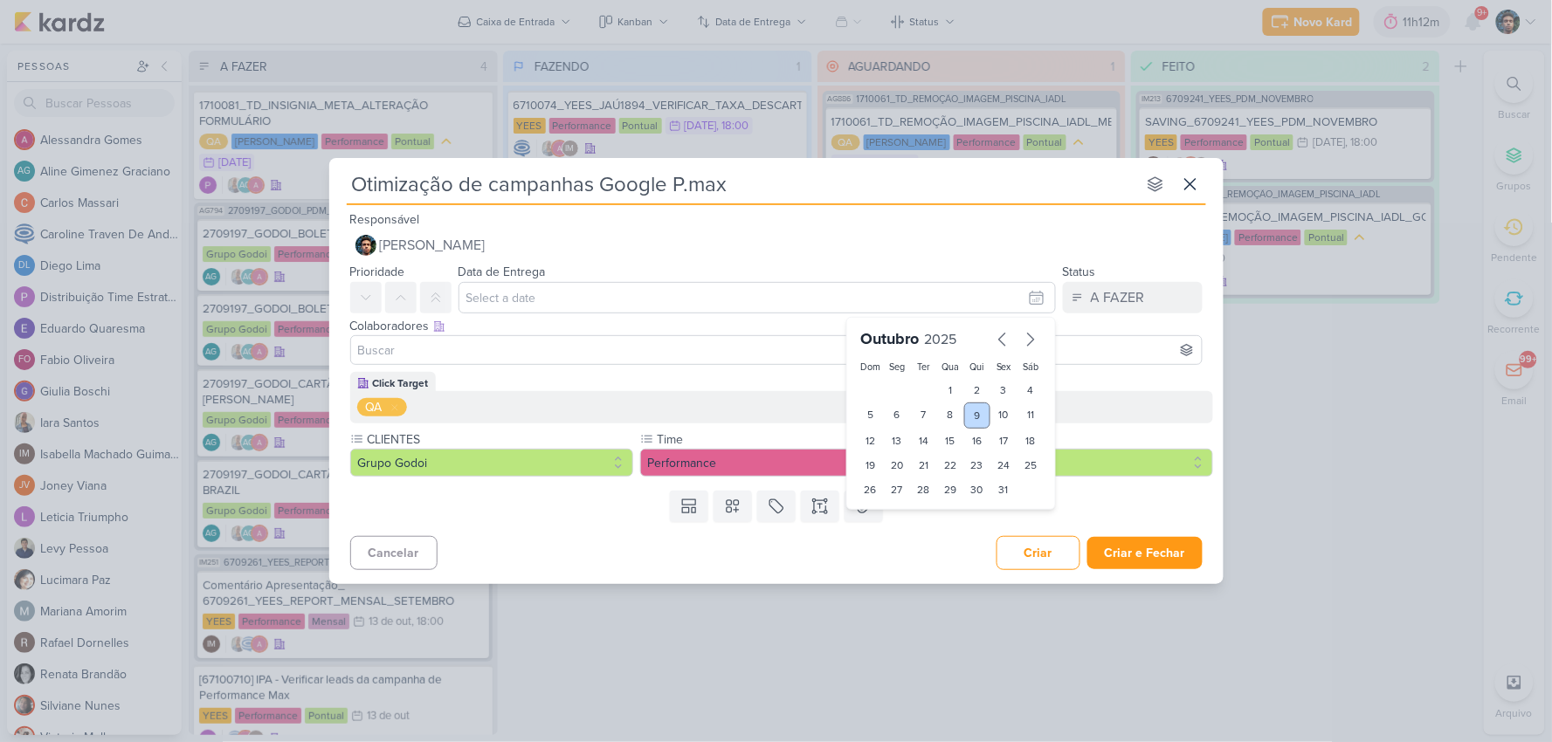
click at [974, 411] on div "9" at bounding box center [977, 416] width 27 height 26
type input "[DATE] 23:59"
click at [700, 347] on input at bounding box center [776, 350] width 843 height 21
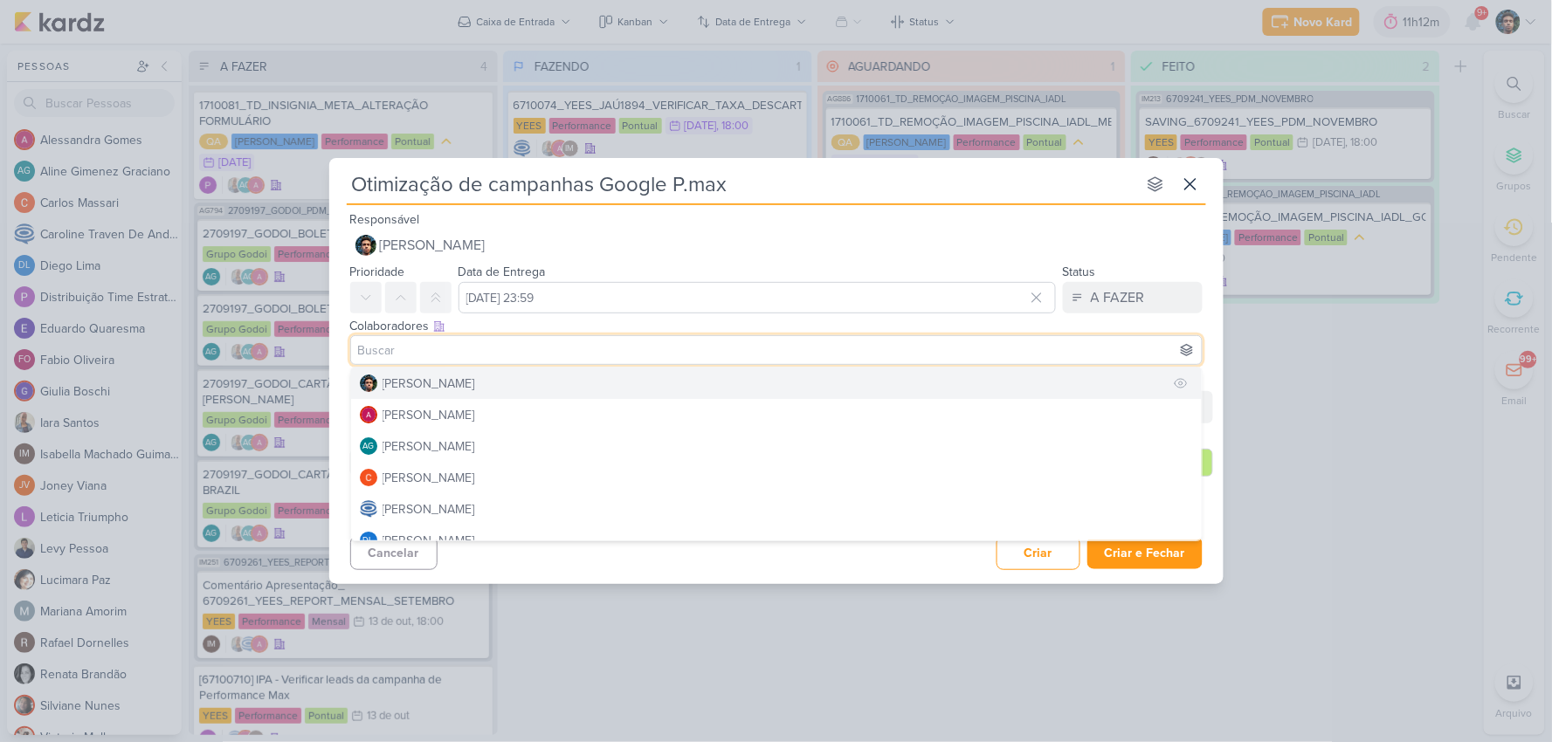
click at [560, 388] on button "[PERSON_NAME]" at bounding box center [776, 383] width 850 height 31
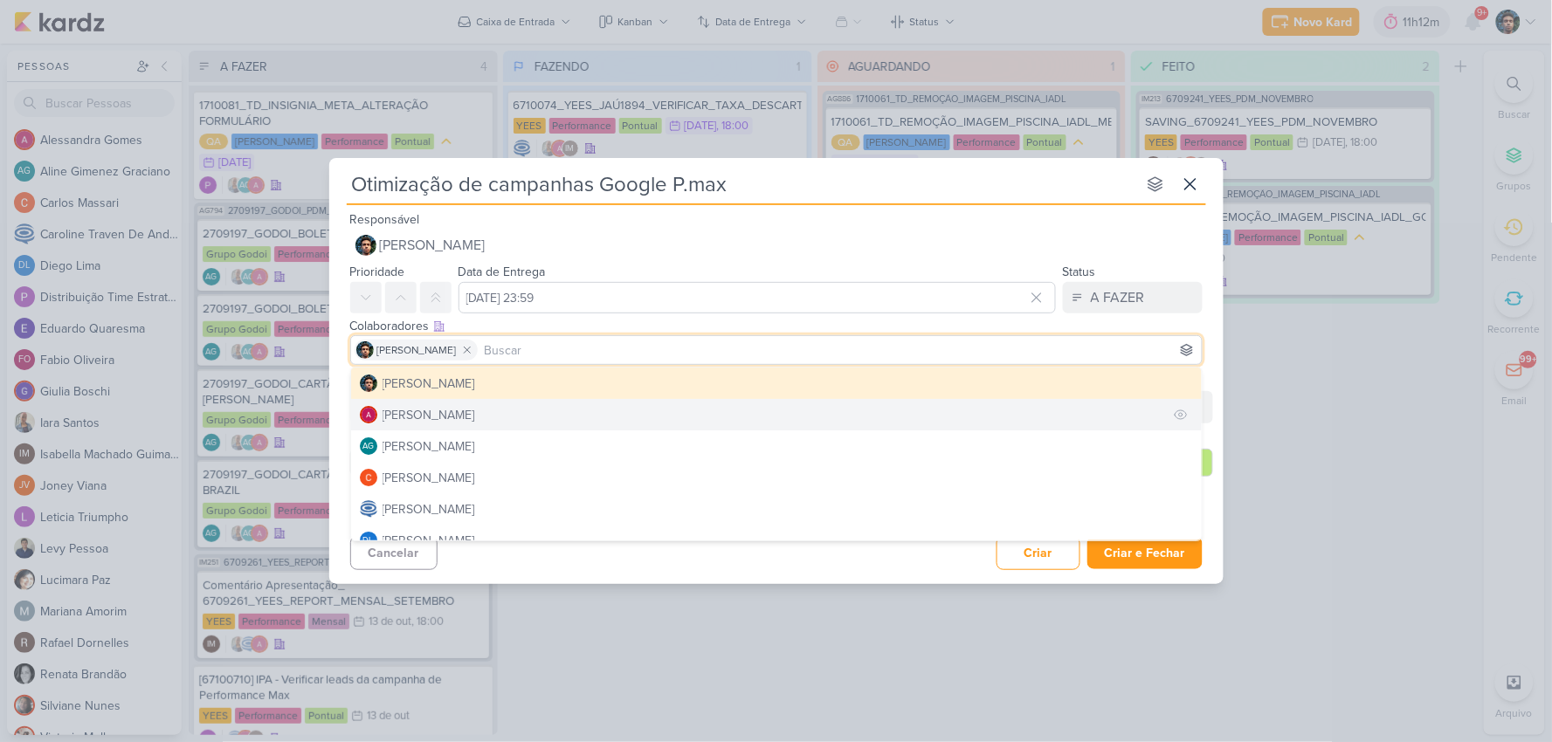
click at [547, 406] on button "[PERSON_NAME]" at bounding box center [776, 414] width 850 height 31
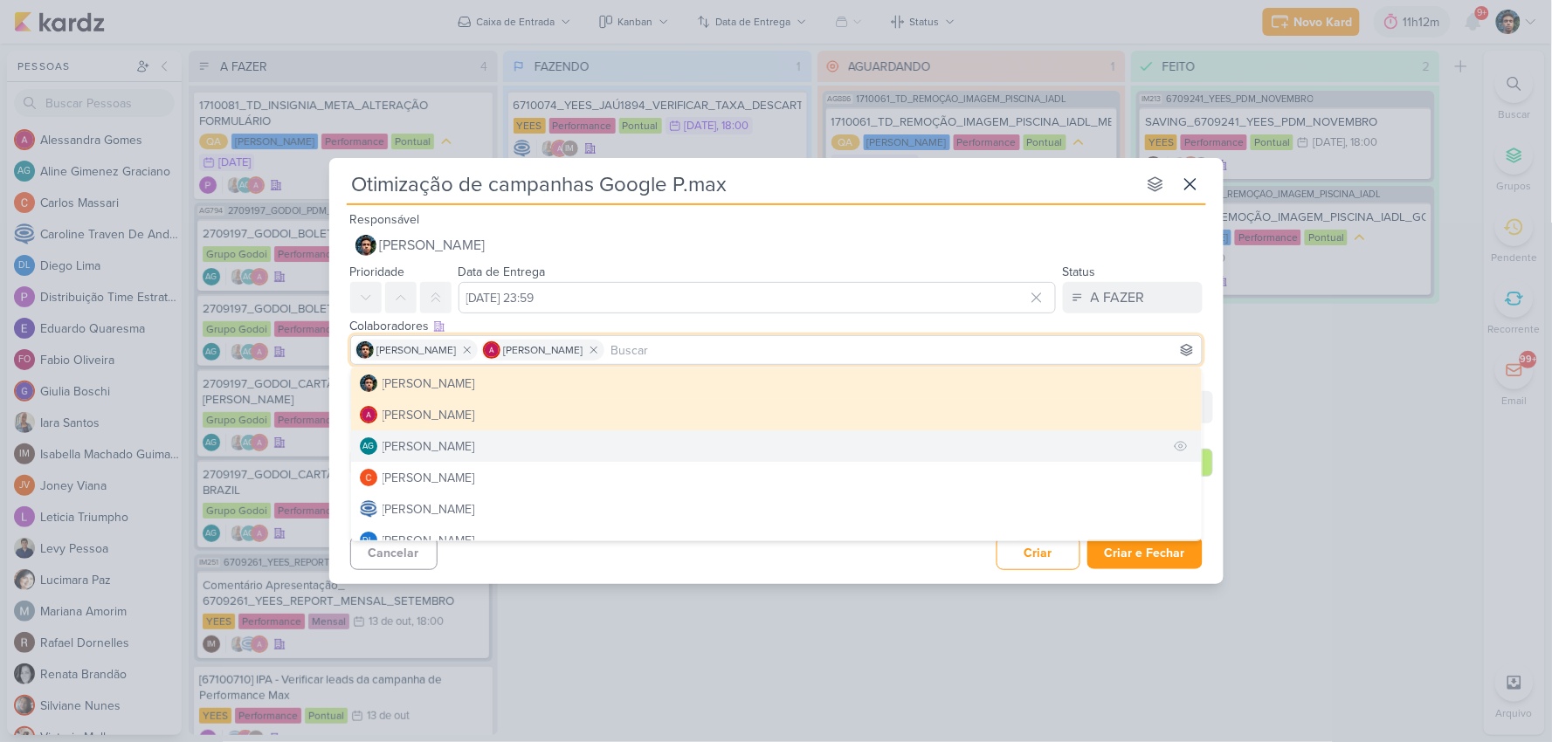
click at [541, 457] on button "AG [PERSON_NAME]" at bounding box center [776, 445] width 850 height 31
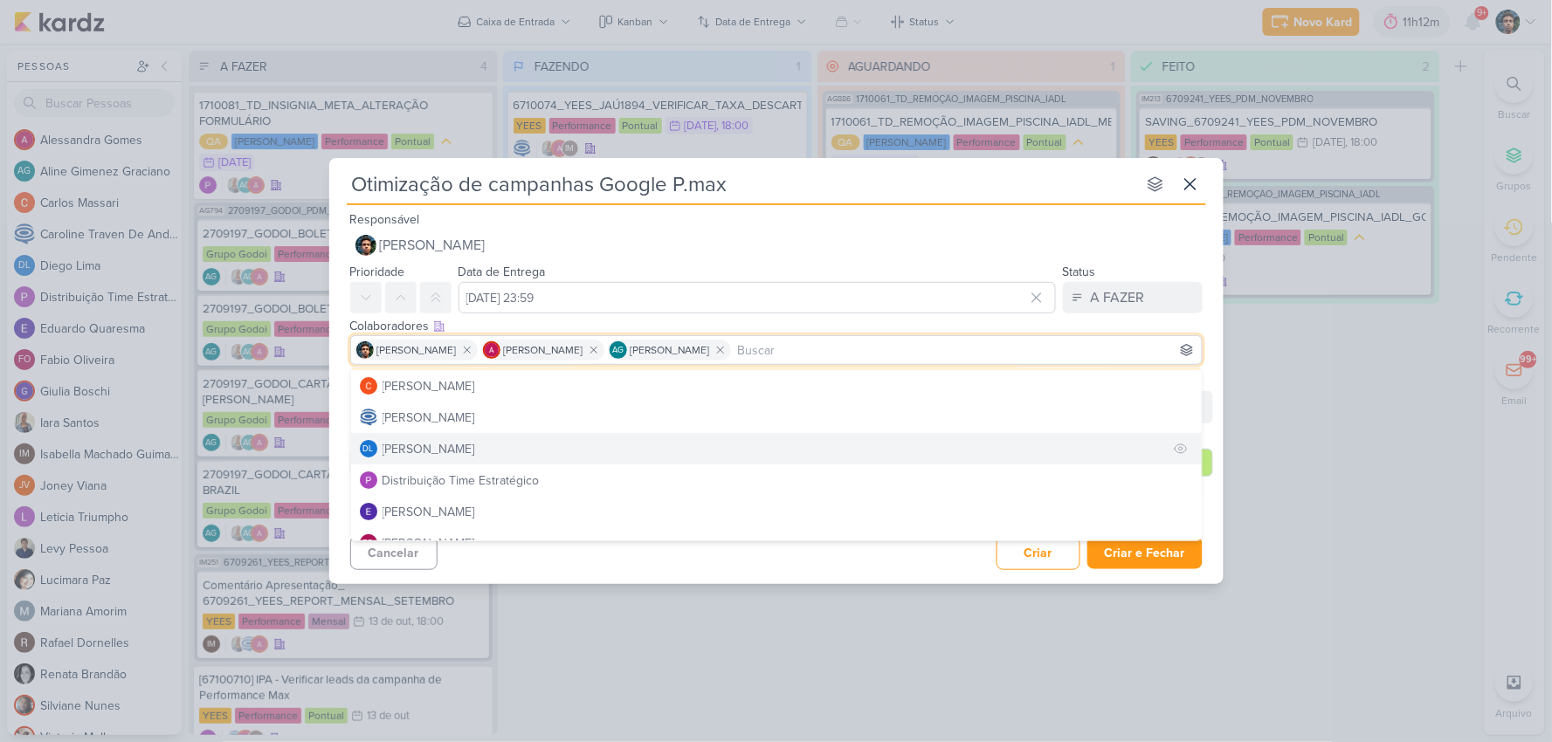
scroll to position [194, 0]
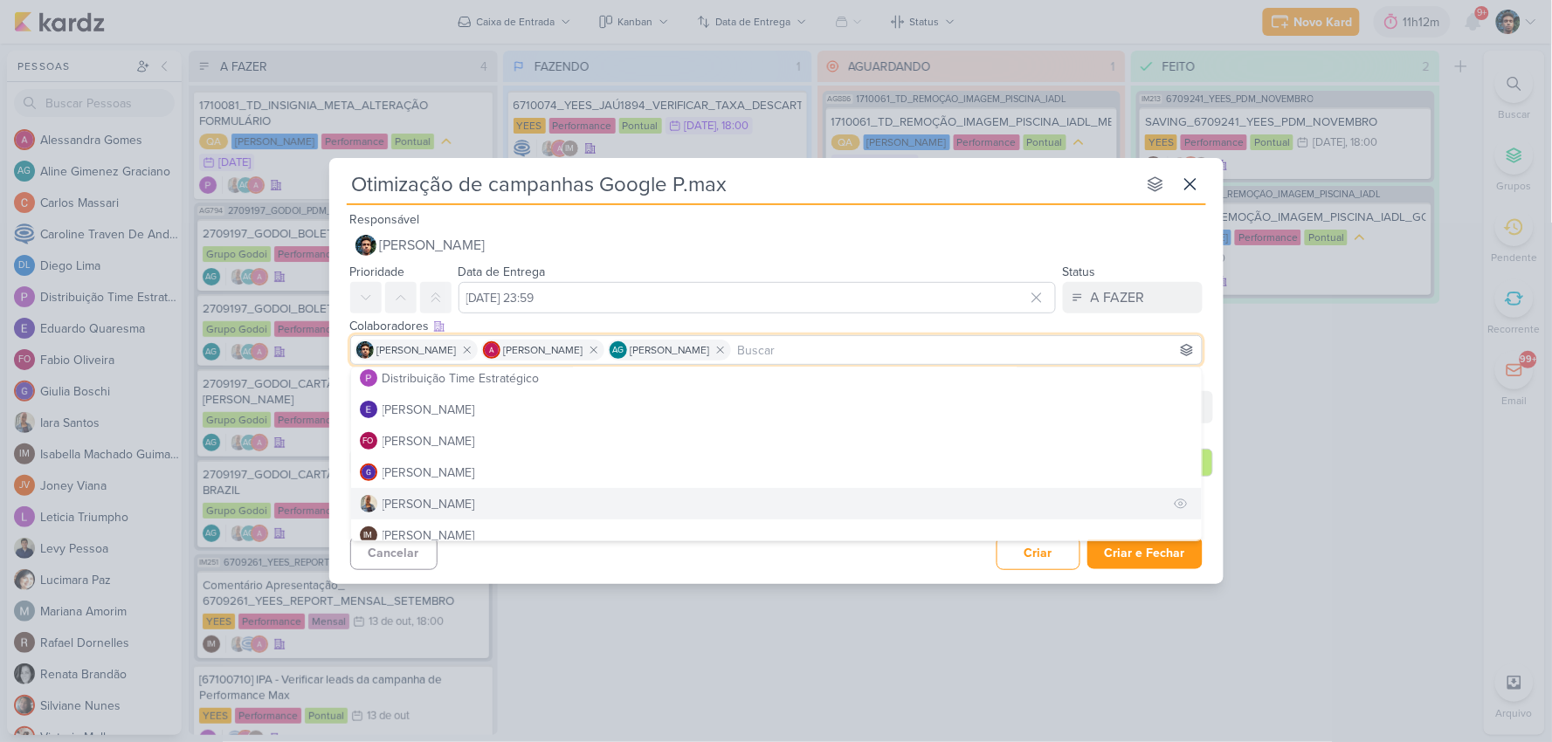
click at [541, 495] on button "[PERSON_NAME]" at bounding box center [776, 503] width 850 height 31
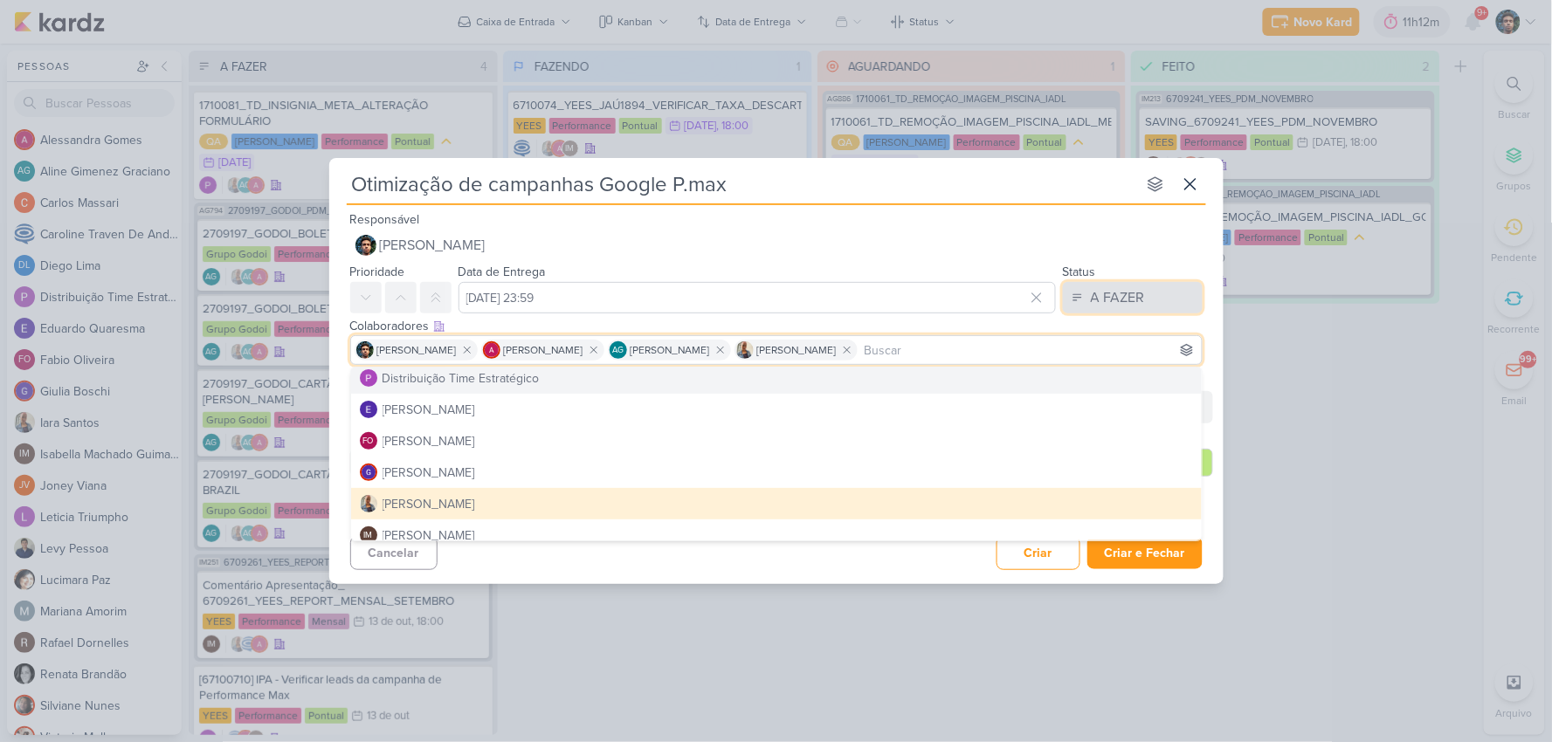
click at [1128, 294] on div "A FAZER" at bounding box center [1118, 297] width 54 height 21
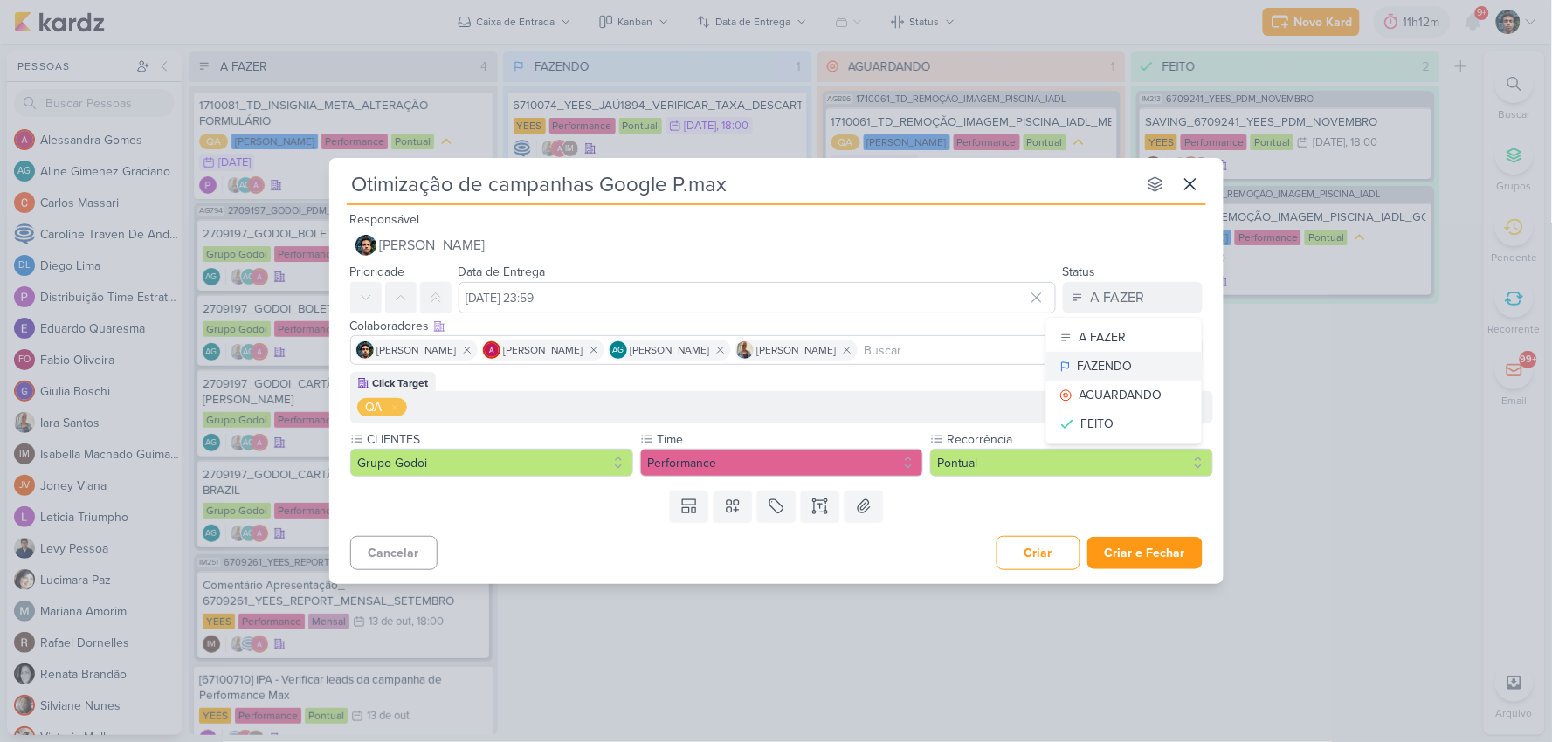
click at [1109, 373] on div "FAZENDO" at bounding box center [1105, 366] width 55 height 18
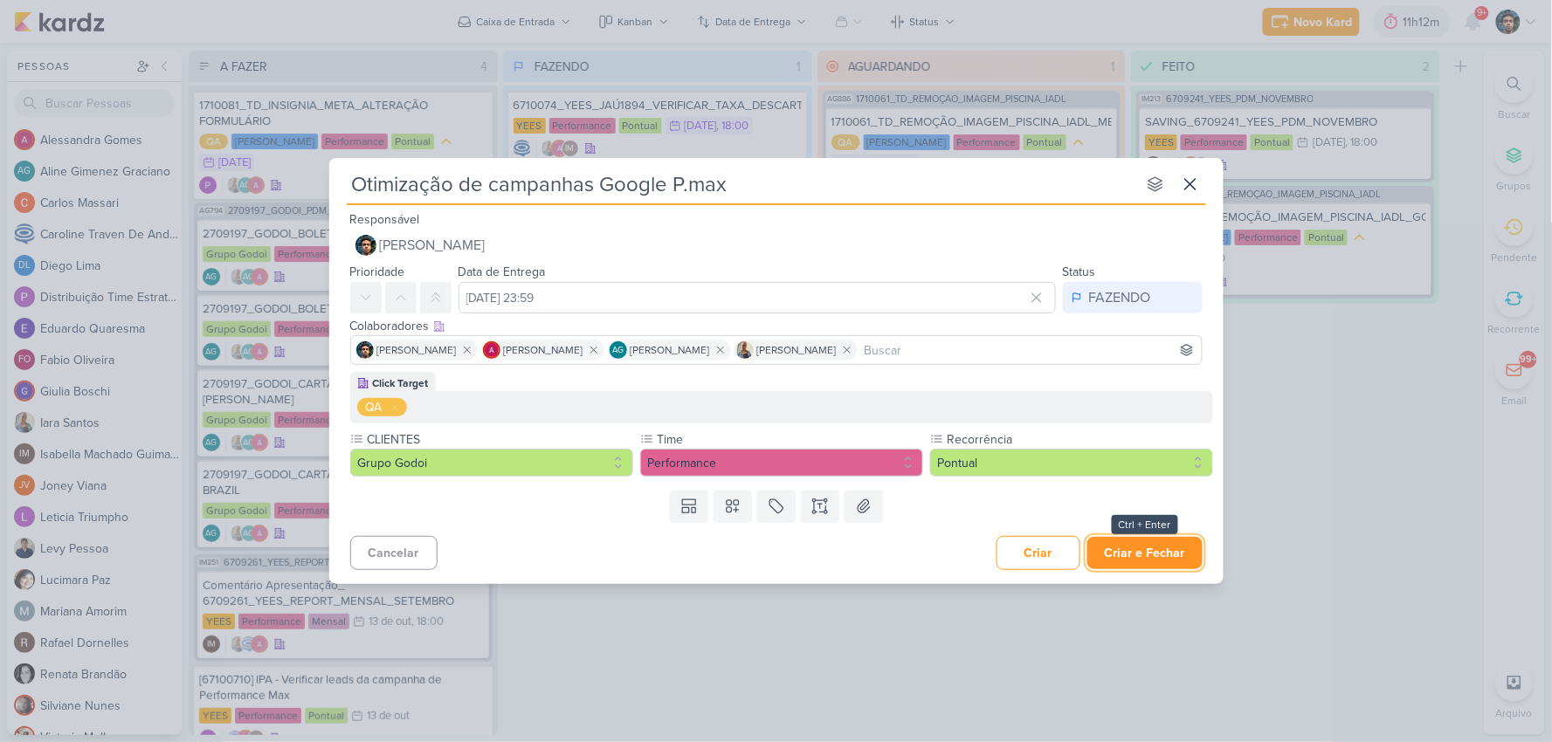
click at [1173, 551] on button "Criar e Fechar" at bounding box center [1144, 553] width 115 height 32
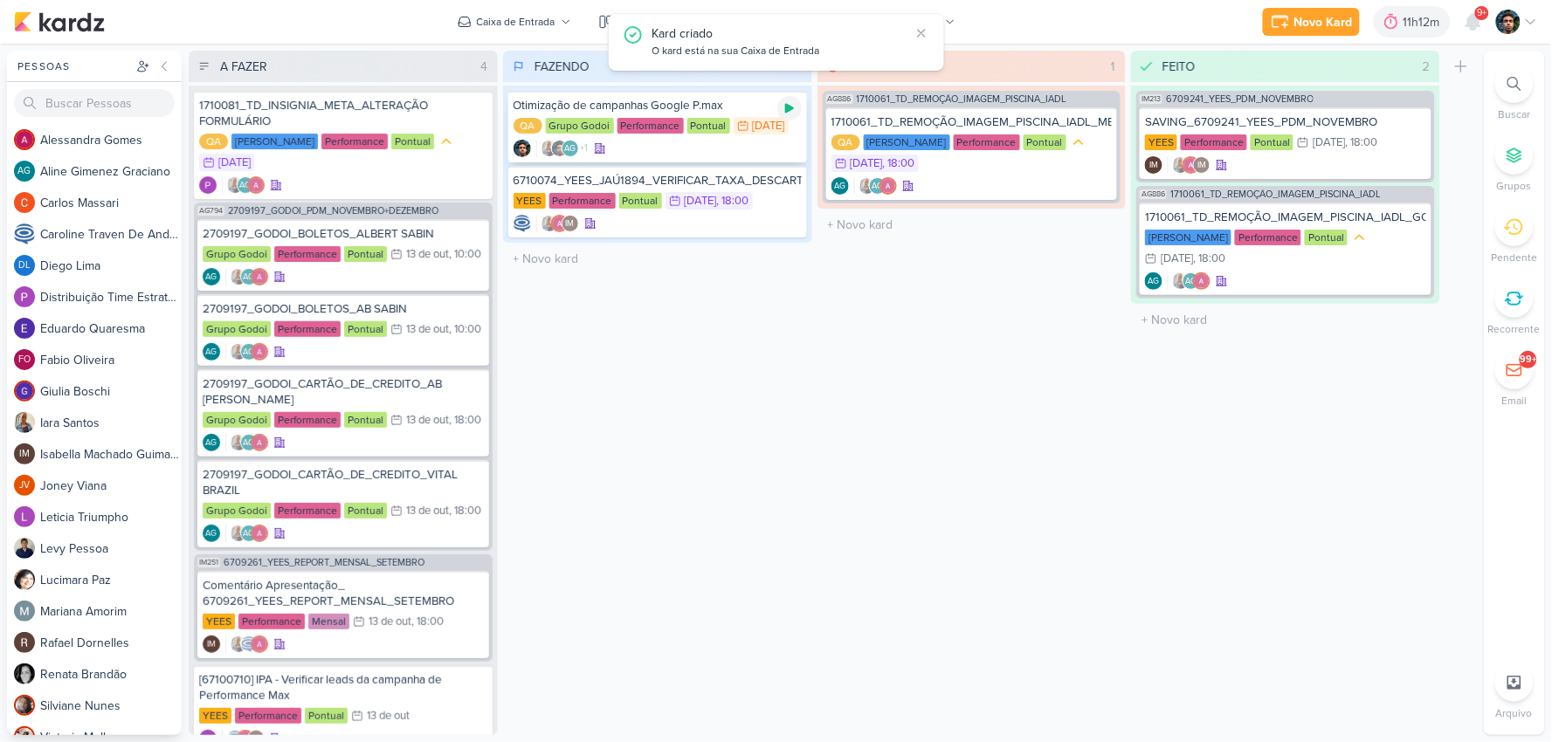
click at [791, 109] on icon at bounding box center [789, 108] width 14 height 14
click at [740, 148] on div "AG +1" at bounding box center [657, 148] width 288 height 17
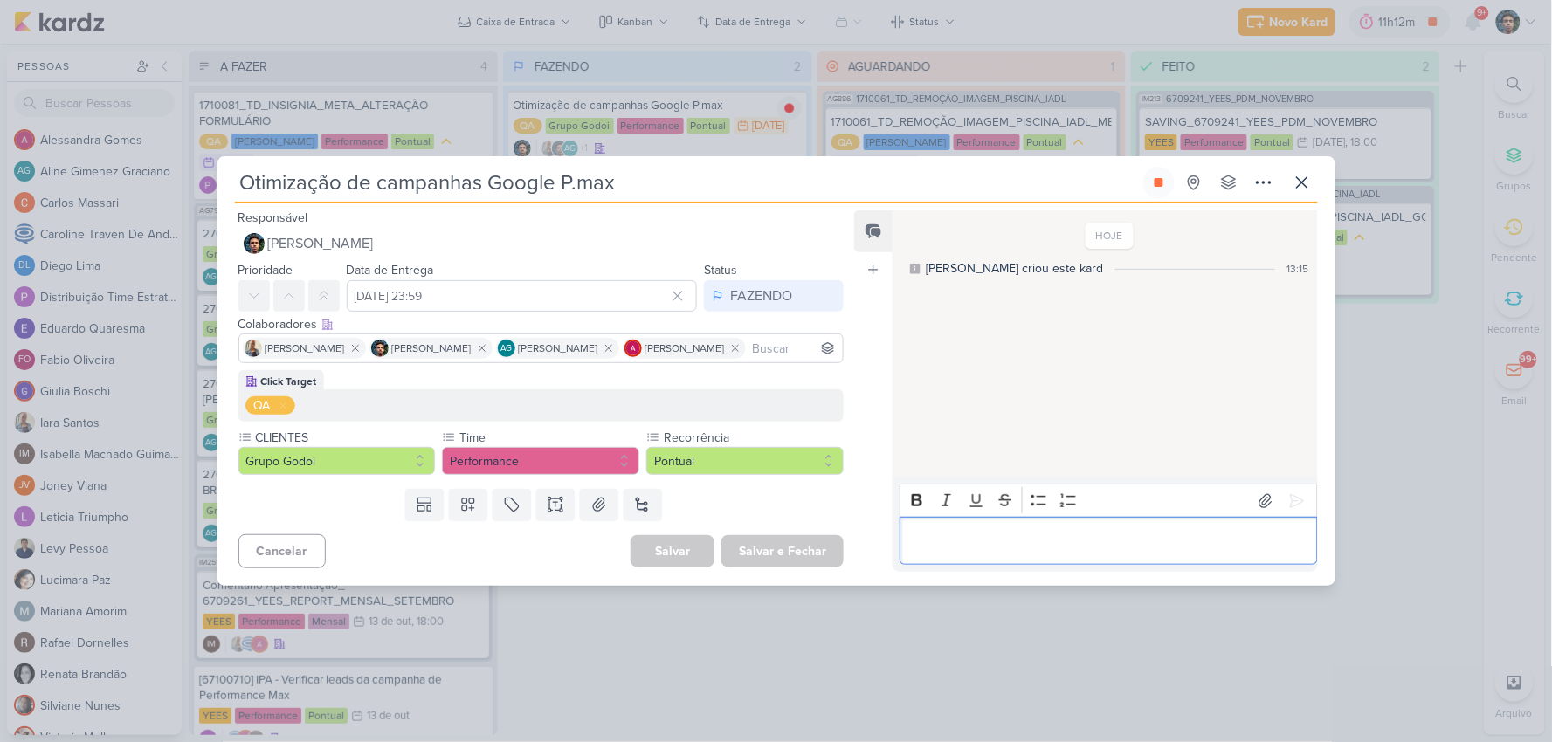
click at [1035, 535] on p "Editor editing area: main" at bounding box center [1108, 541] width 399 height 21
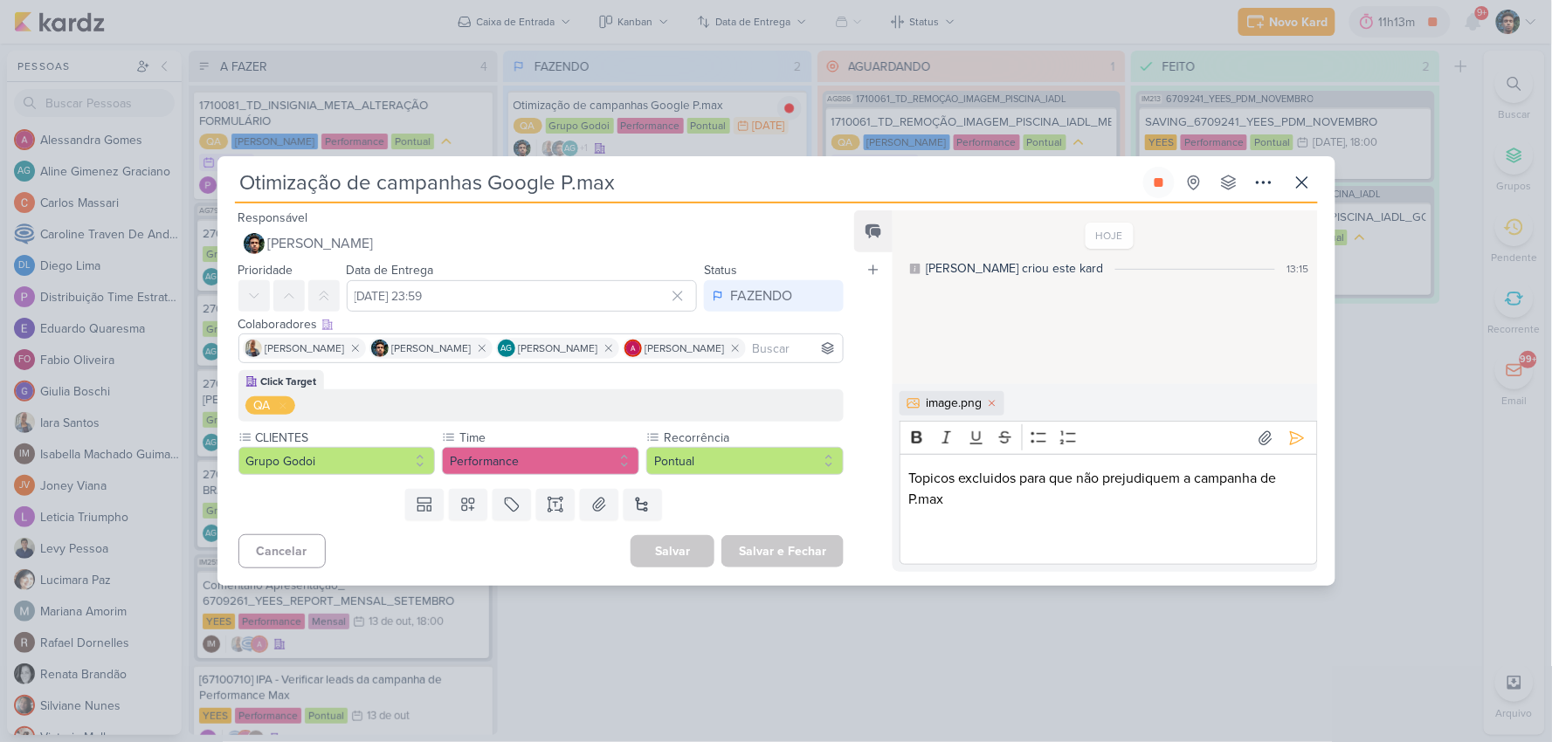
click at [1004, 522] on p "Editor editing area: main" at bounding box center [1108, 520] width 399 height 21
click at [1016, 507] on p "Topicos excluidos para que não prejudiquem a campanha de P.max" at bounding box center [1108, 489] width 399 height 42
click at [1301, 442] on button at bounding box center [1297, 438] width 28 height 28
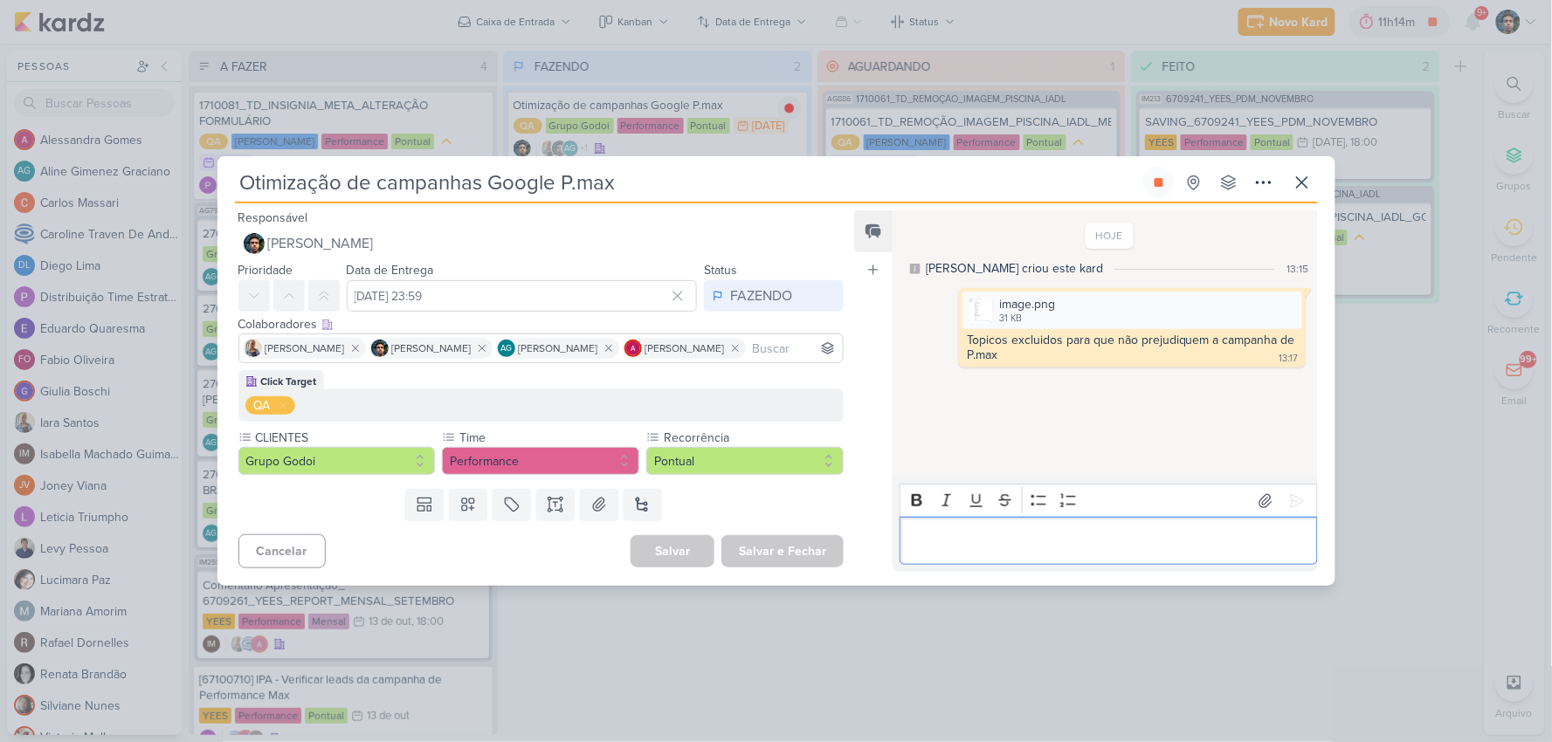
click at [1040, 534] on p "Editor editing area: main" at bounding box center [1108, 541] width 399 height 21
click at [1125, 556] on div "Editor editing area: main" at bounding box center [1107, 541] width 417 height 48
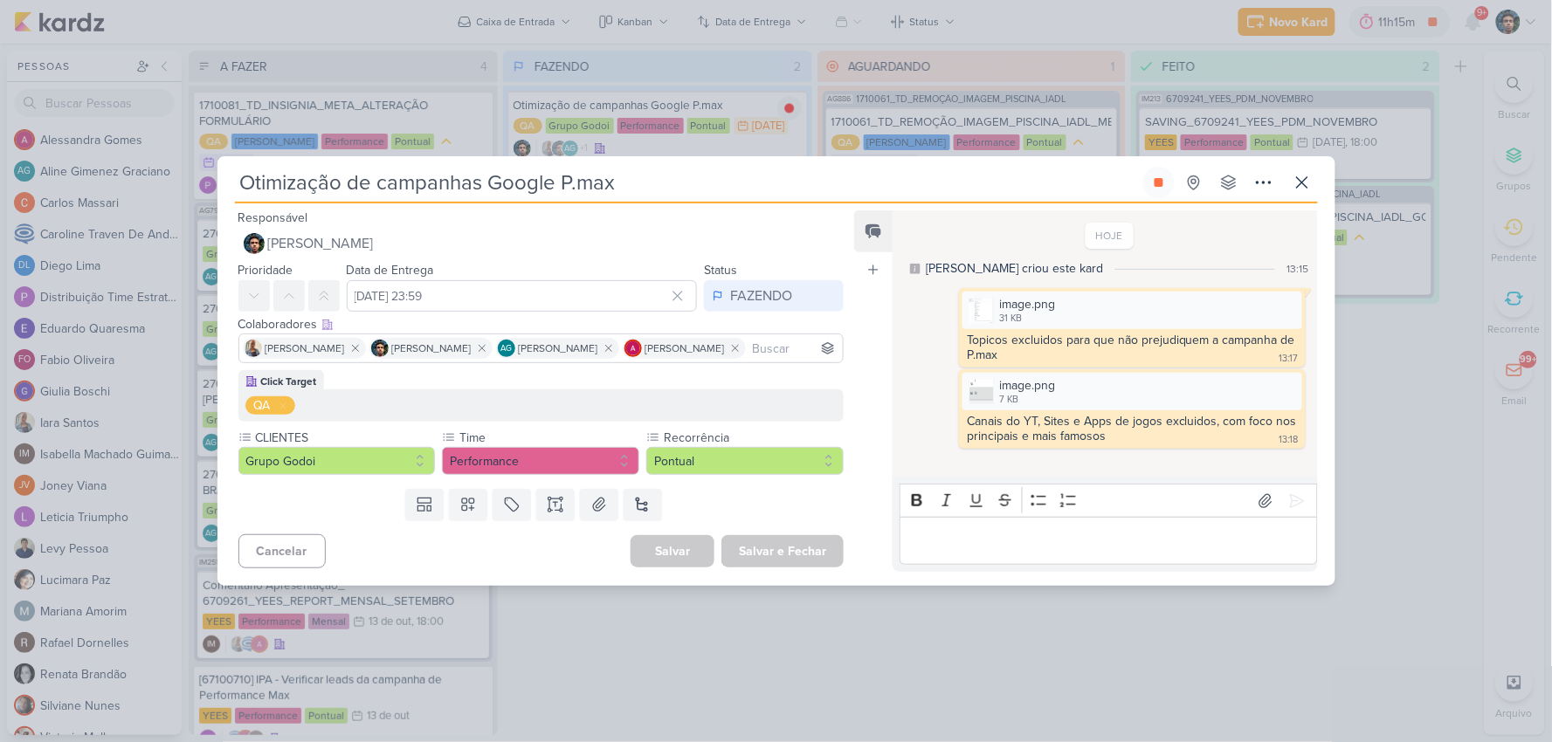
click at [1053, 541] on p "Editor editing area: main" at bounding box center [1108, 541] width 399 height 21
click at [1004, 531] on p "[URL][DOMAIN_NAME]" at bounding box center [1108, 541] width 399 height 21
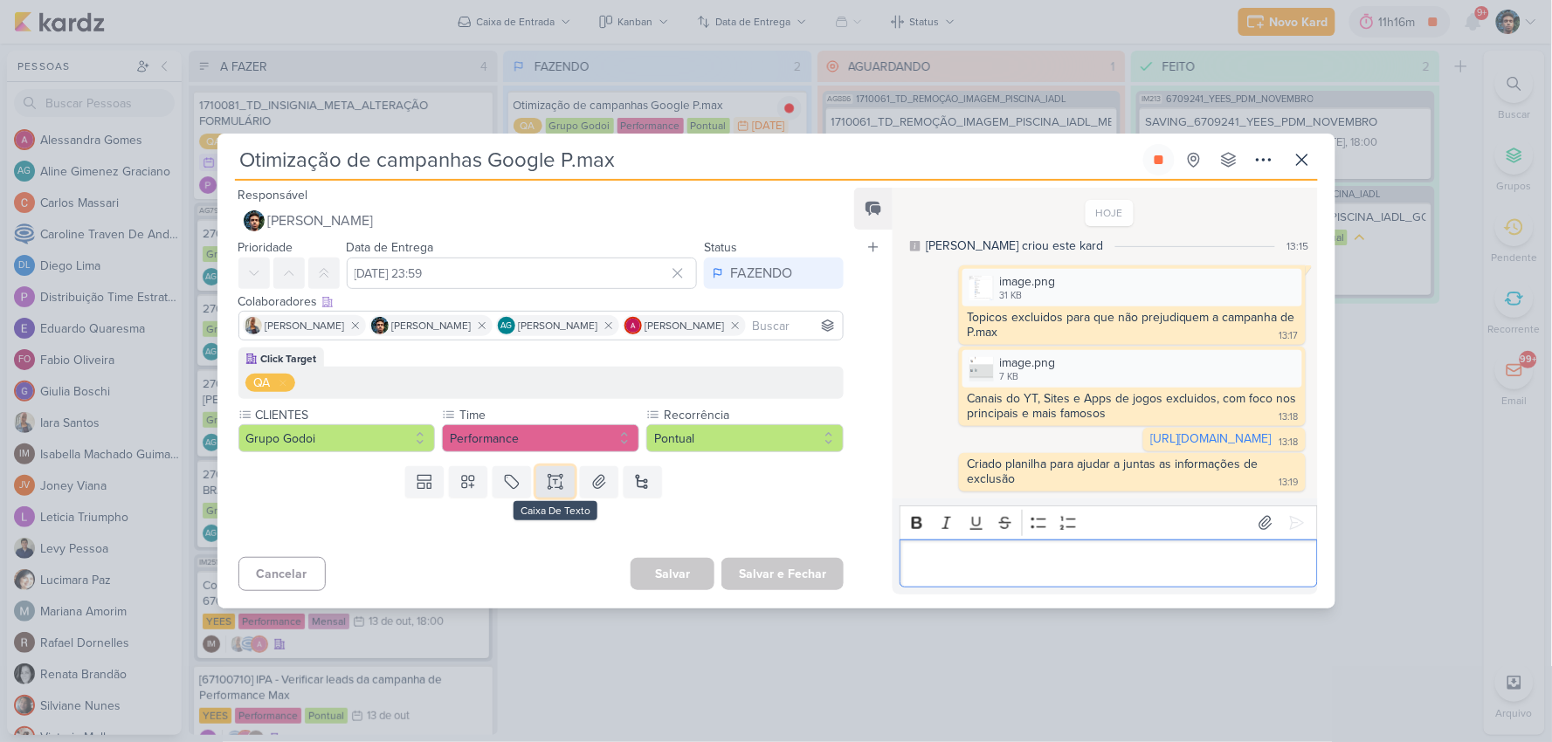
click at [555, 488] on icon at bounding box center [555, 488] width 9 height 0
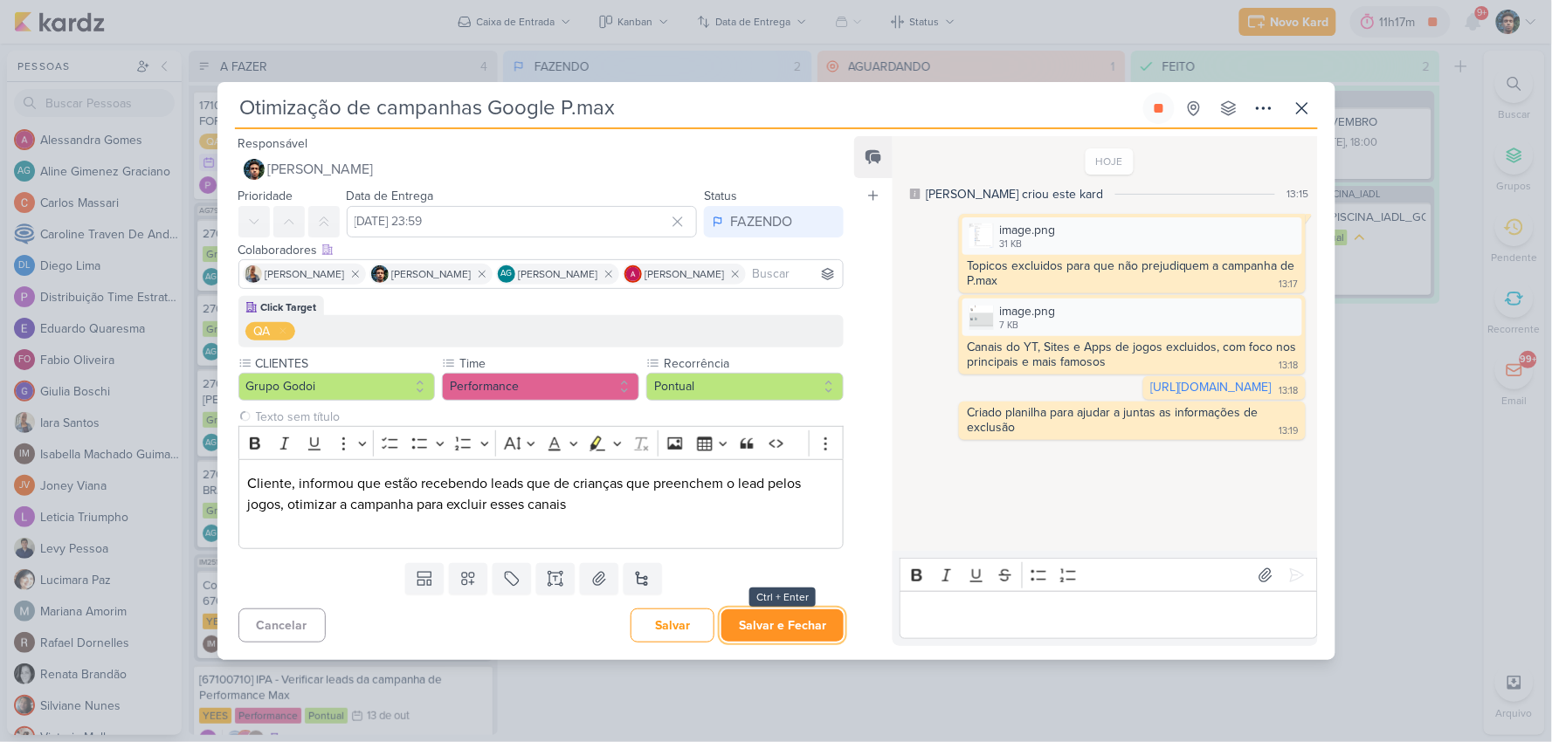
click at [790, 639] on button "Salvar e Fechar" at bounding box center [782, 625] width 122 height 32
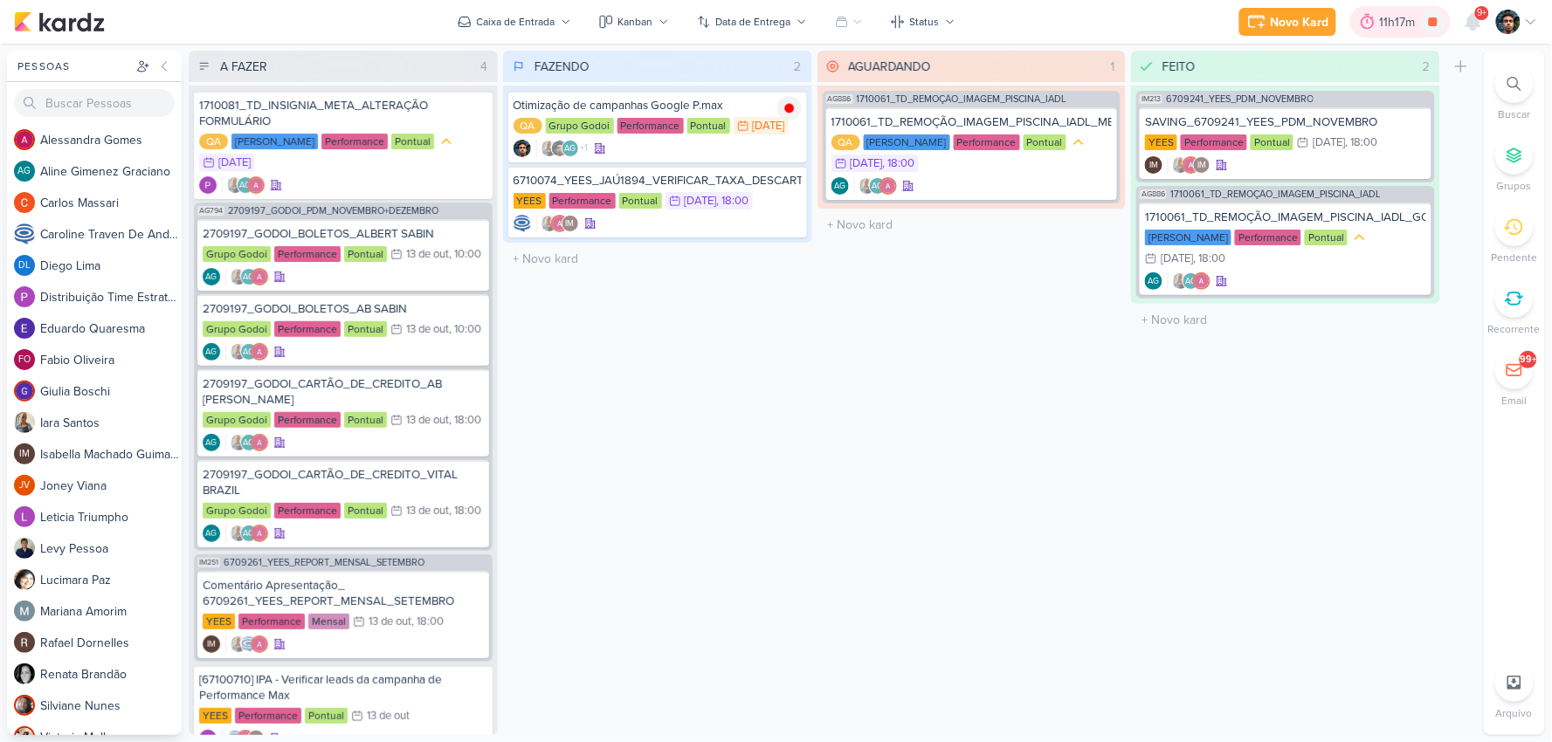
click at [1381, 22] on div "11h17m" at bounding box center [1400, 22] width 41 height 18
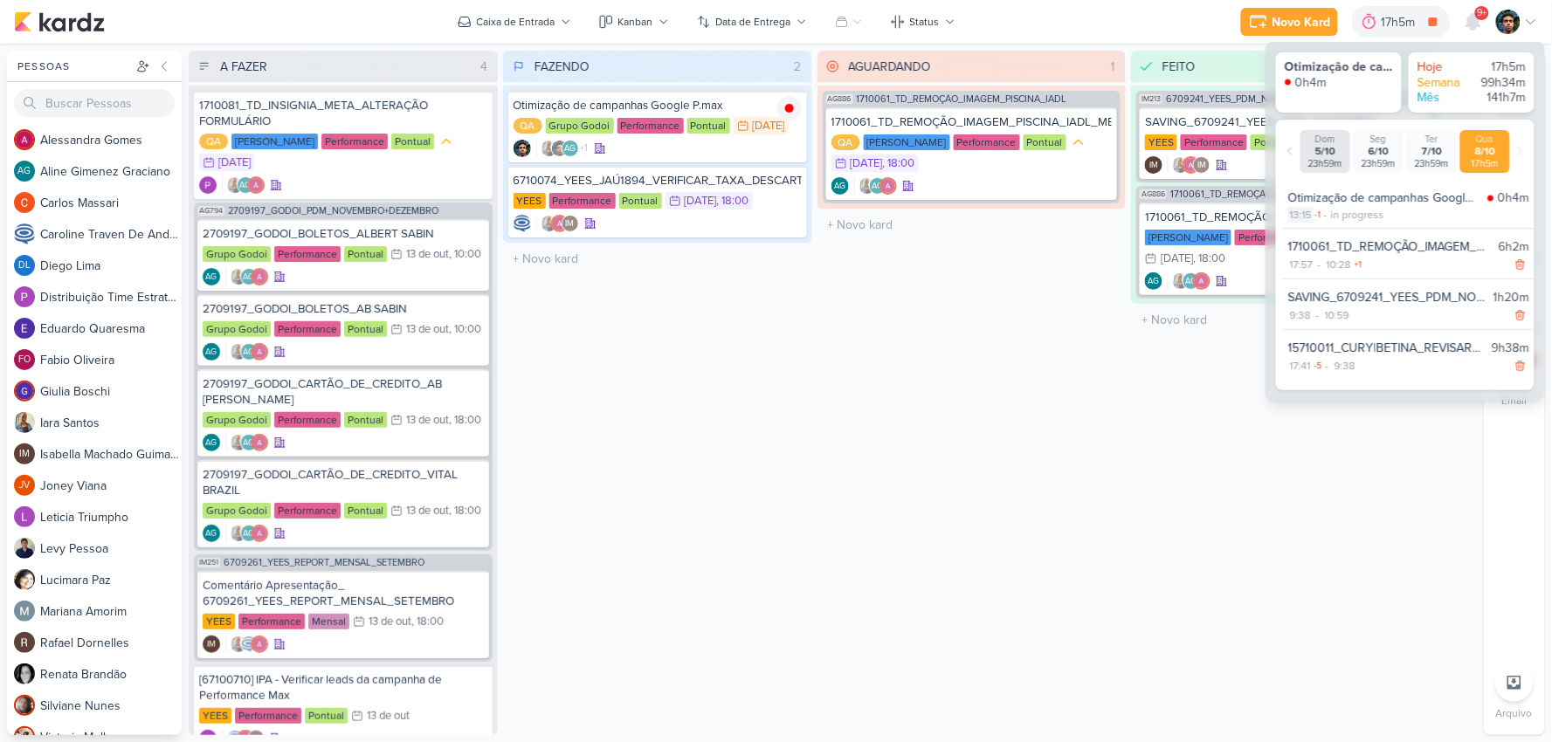
click at [1306, 215] on div "13:15" at bounding box center [1300, 215] width 25 height 16
select select "13"
select select "15"
click at [1360, 212] on div "in progress" at bounding box center [1357, 215] width 53 height 16
click at [1387, 203] on div "Otimização de campanhas Google P.max" at bounding box center [1384, 198] width 192 height 18
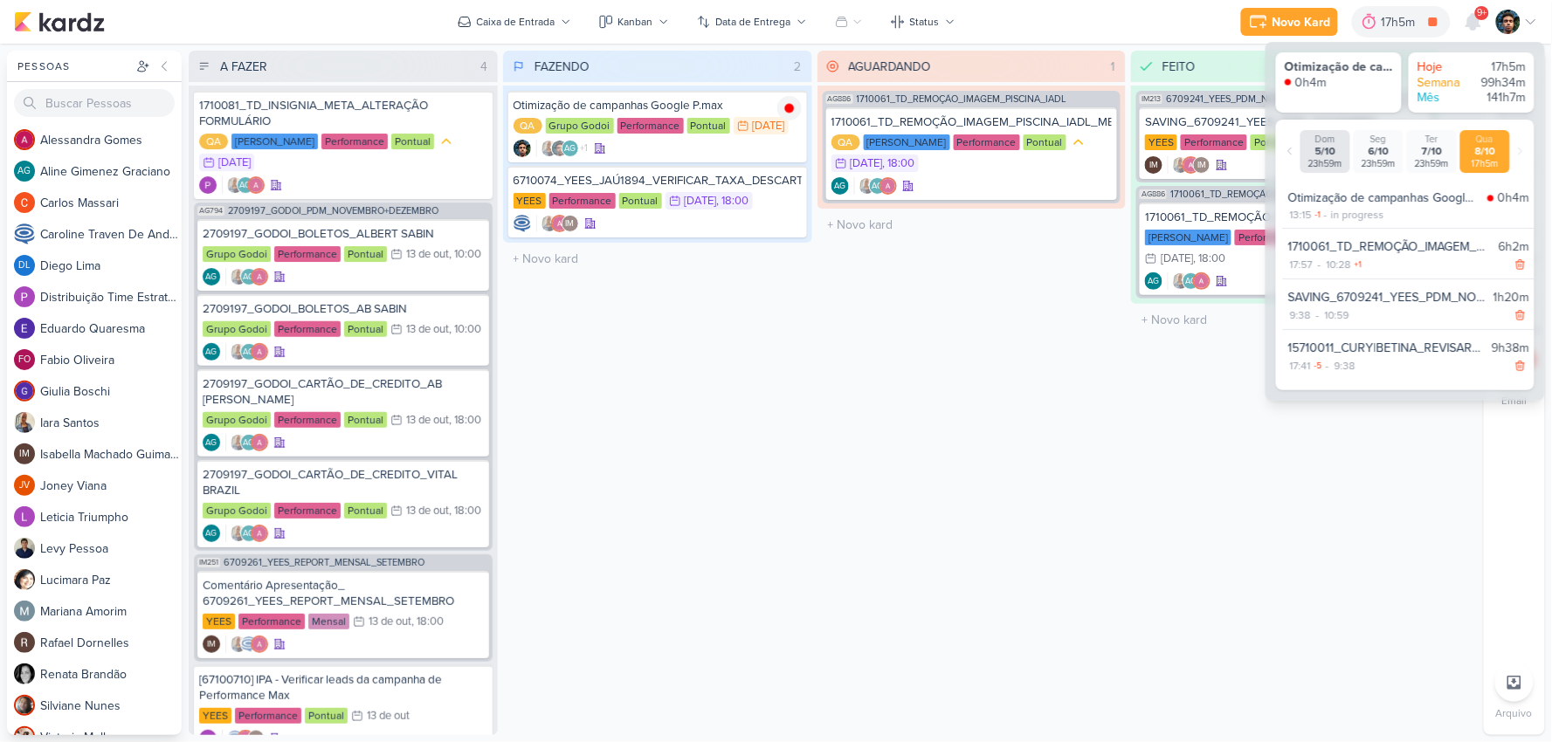
click at [1427, 198] on div "Otimização de campanhas Google P.max" at bounding box center [1384, 198] width 192 height 18
click at [1302, 437] on div "FEITO 2 Mover Para Esquerda Mover Para Direita [GEOGRAPHIC_DATA] IM213 6709241_…" at bounding box center [1285, 393] width 309 height 685
